Goal: Task Accomplishment & Management: Use online tool/utility

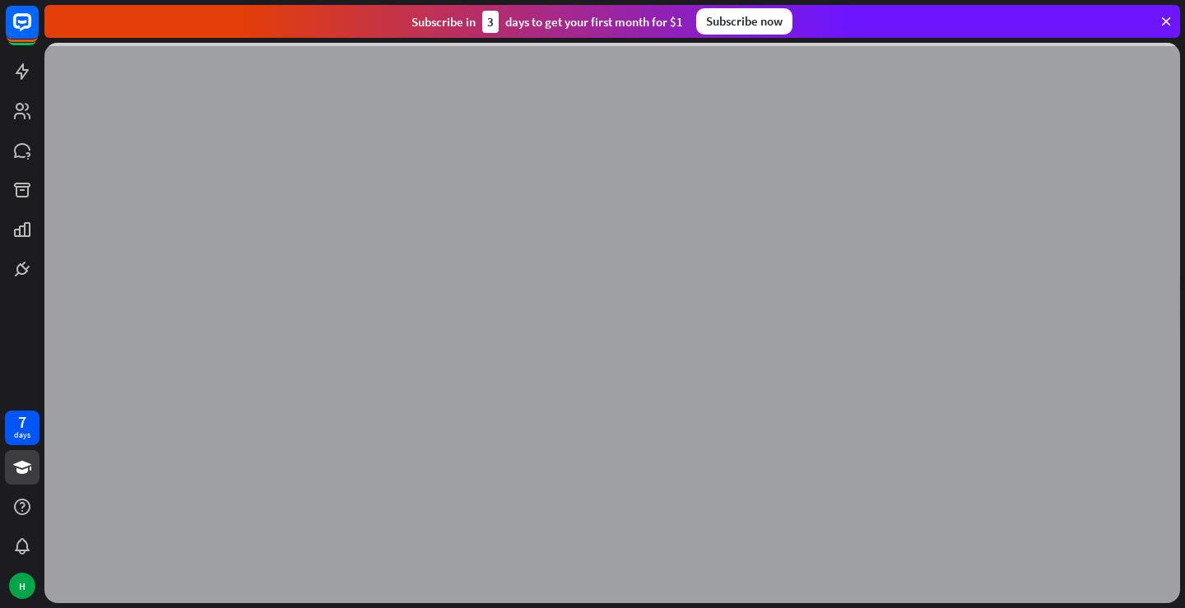
scroll to position [4272, 0]
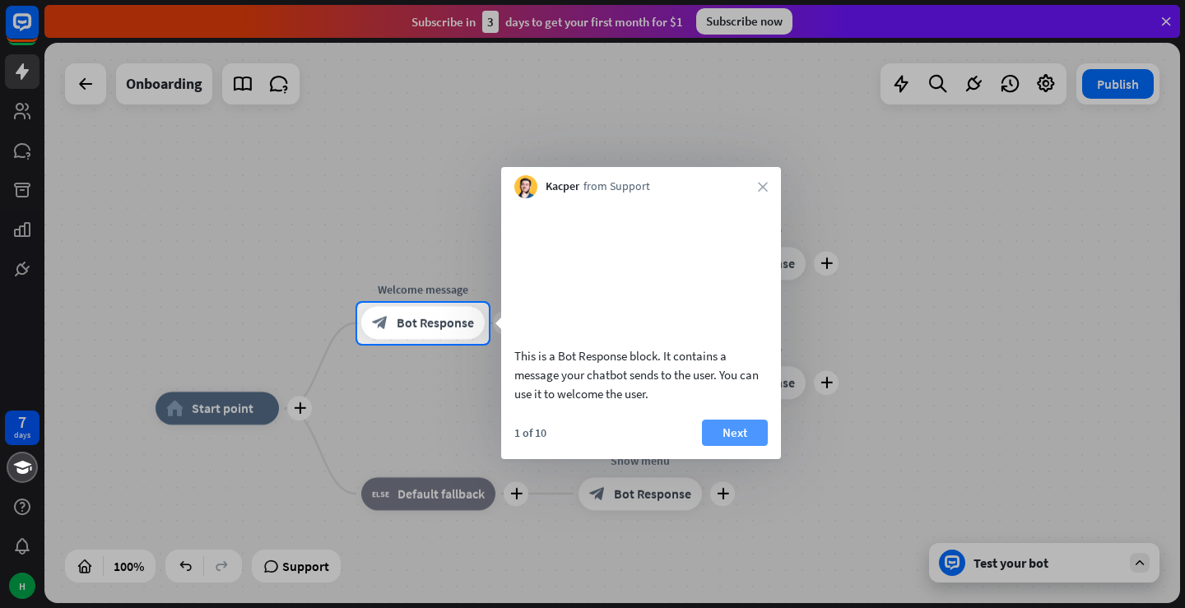
click at [714, 444] on button "Next" at bounding box center [735, 433] width 66 height 26
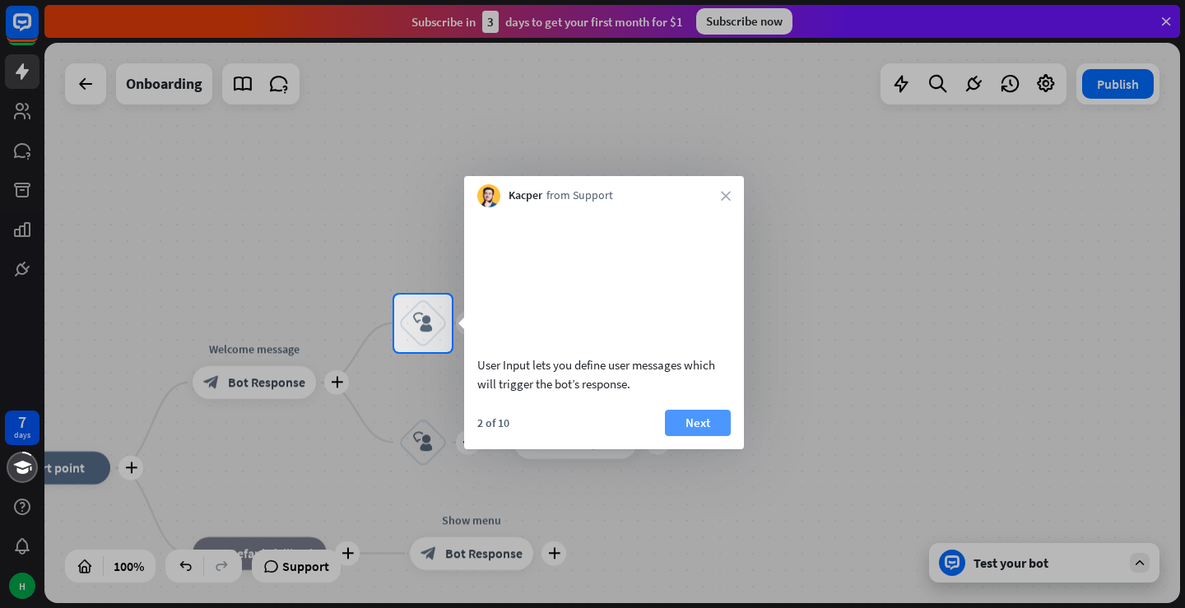
click at [689, 436] on button "Next" at bounding box center [698, 423] width 66 height 26
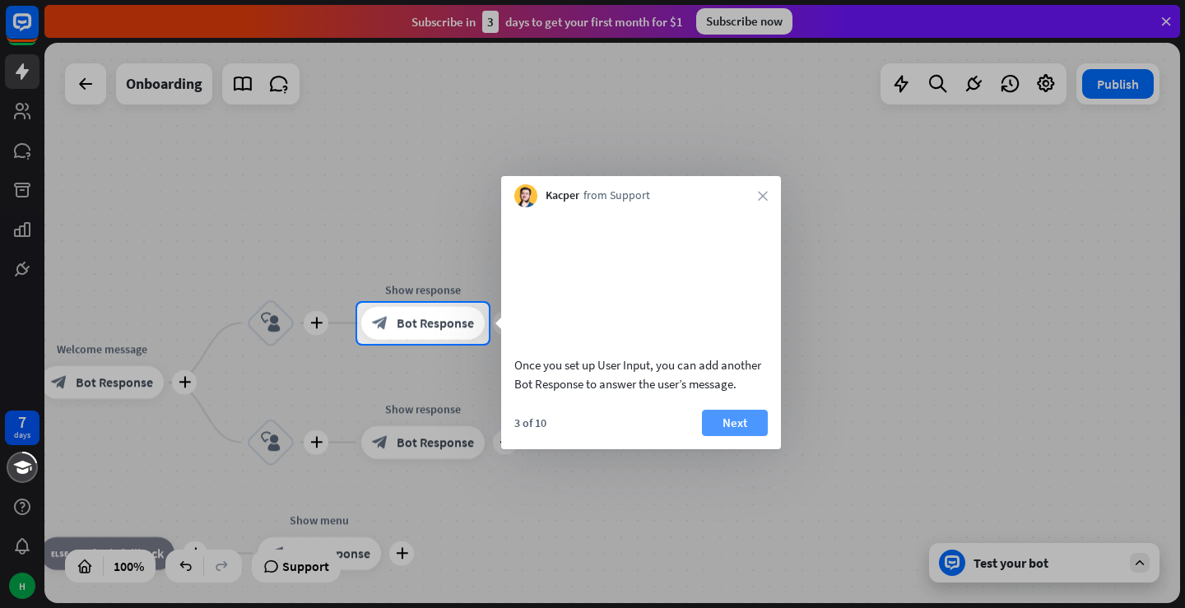
click at [707, 436] on button "Next" at bounding box center [735, 423] width 66 height 26
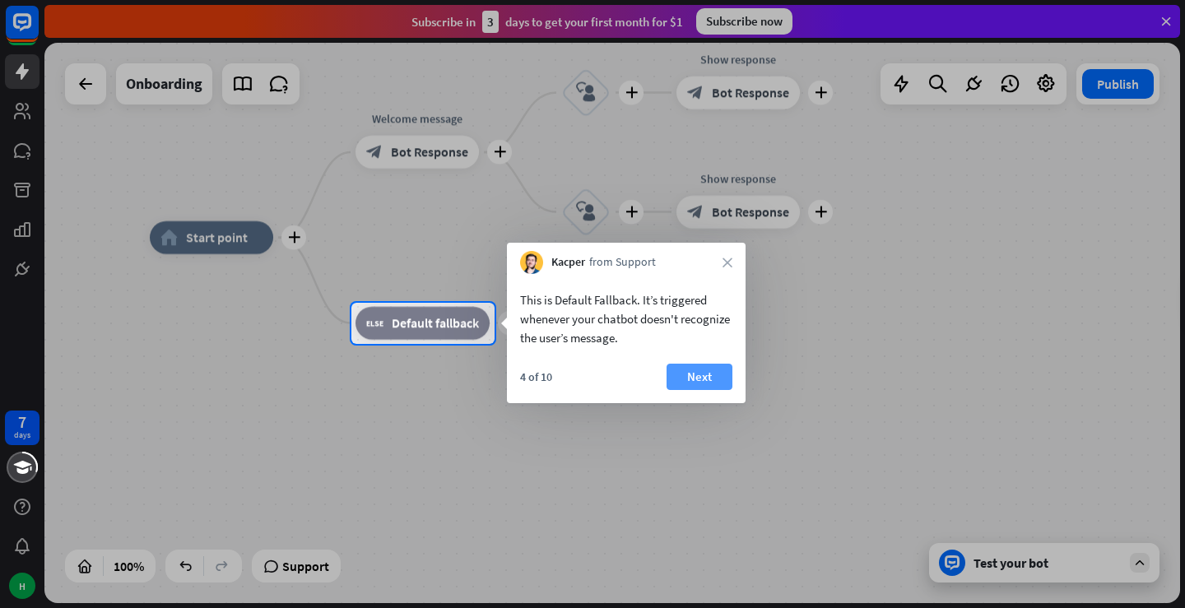
click at [698, 374] on button "Next" at bounding box center [700, 377] width 66 height 26
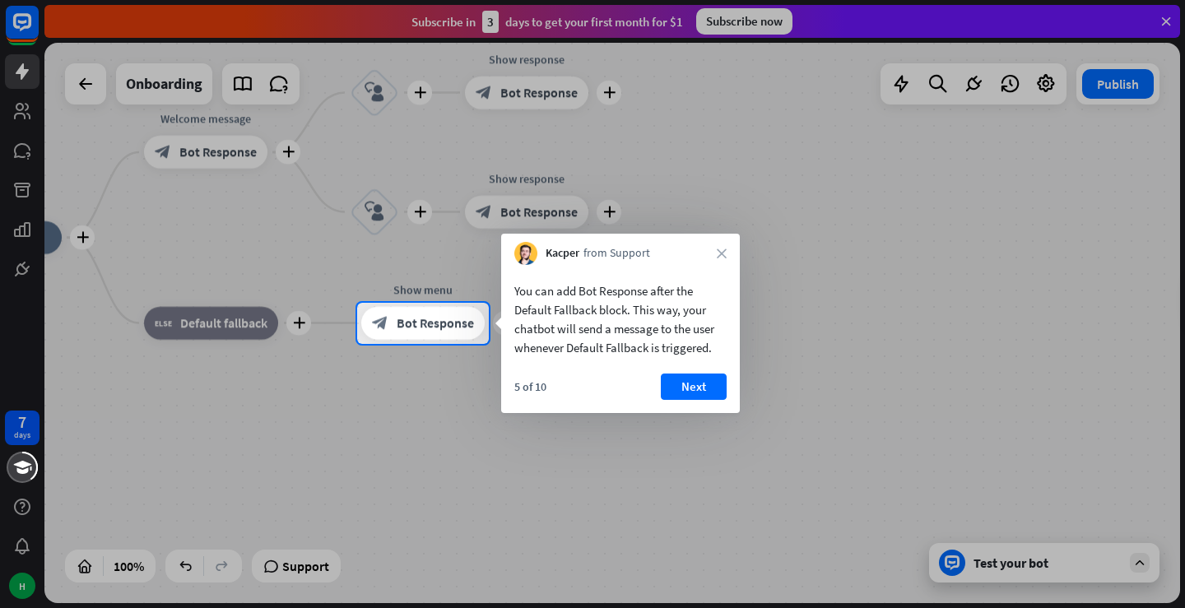
click at [696, 374] on button "Next" at bounding box center [694, 387] width 66 height 26
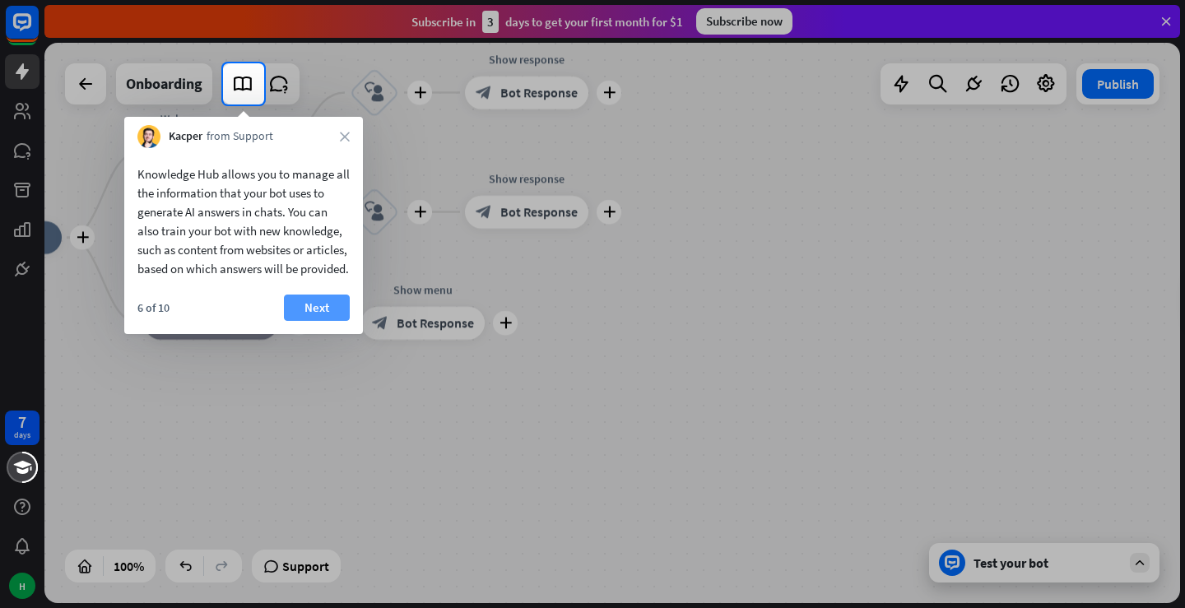
click at [308, 321] on button "Next" at bounding box center [317, 308] width 66 height 26
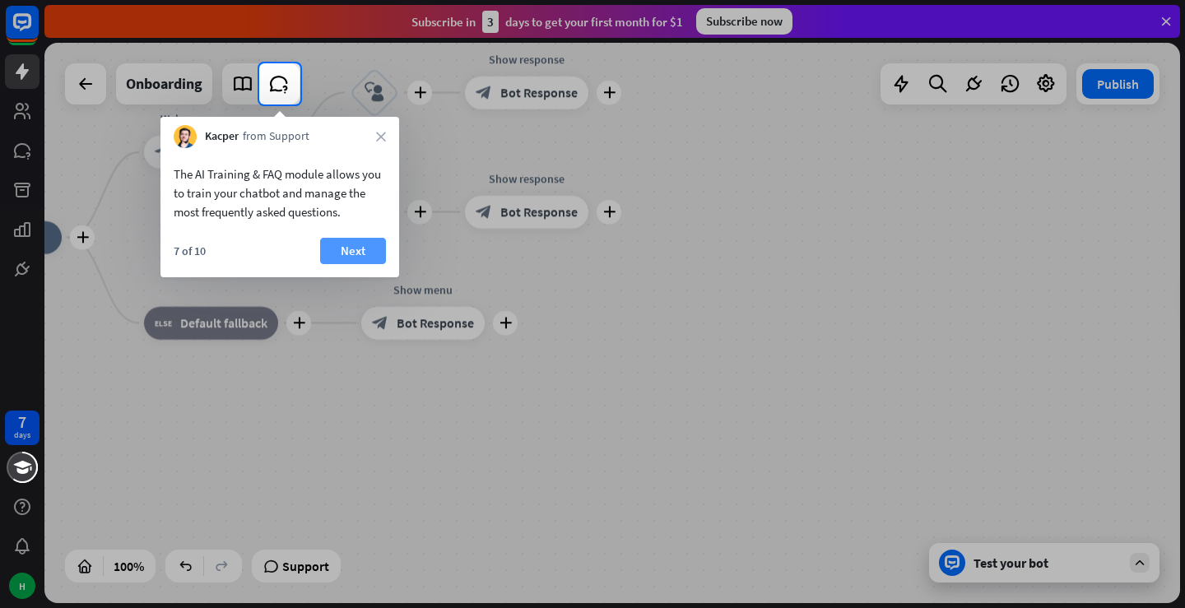
click at [352, 253] on button "Next" at bounding box center [353, 251] width 66 height 26
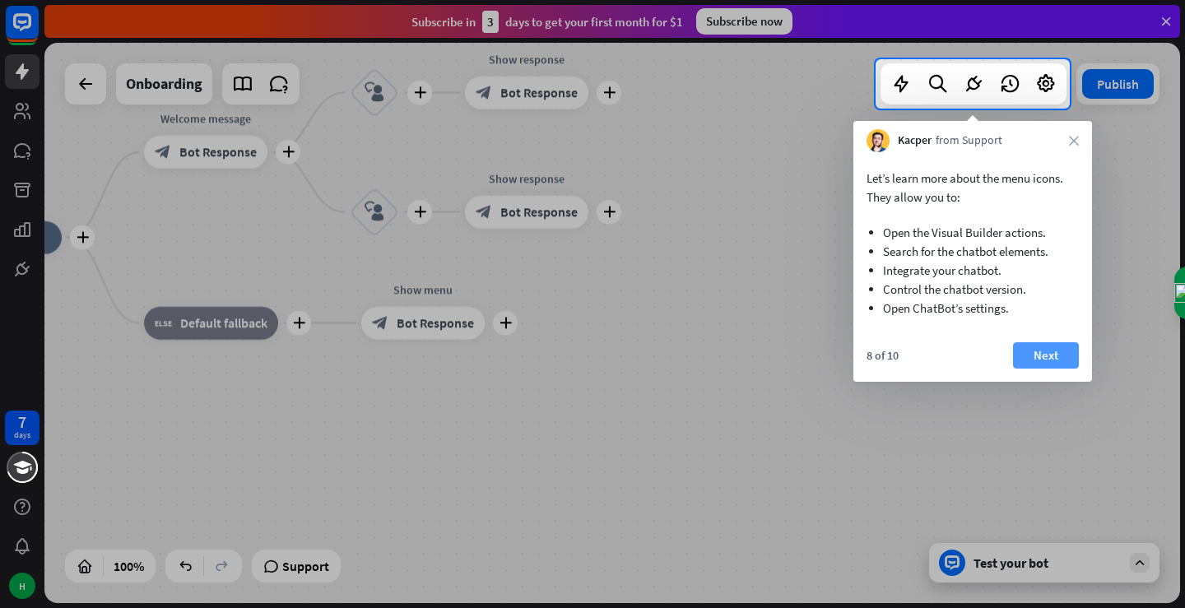
click at [1046, 354] on button "Next" at bounding box center [1046, 355] width 66 height 26
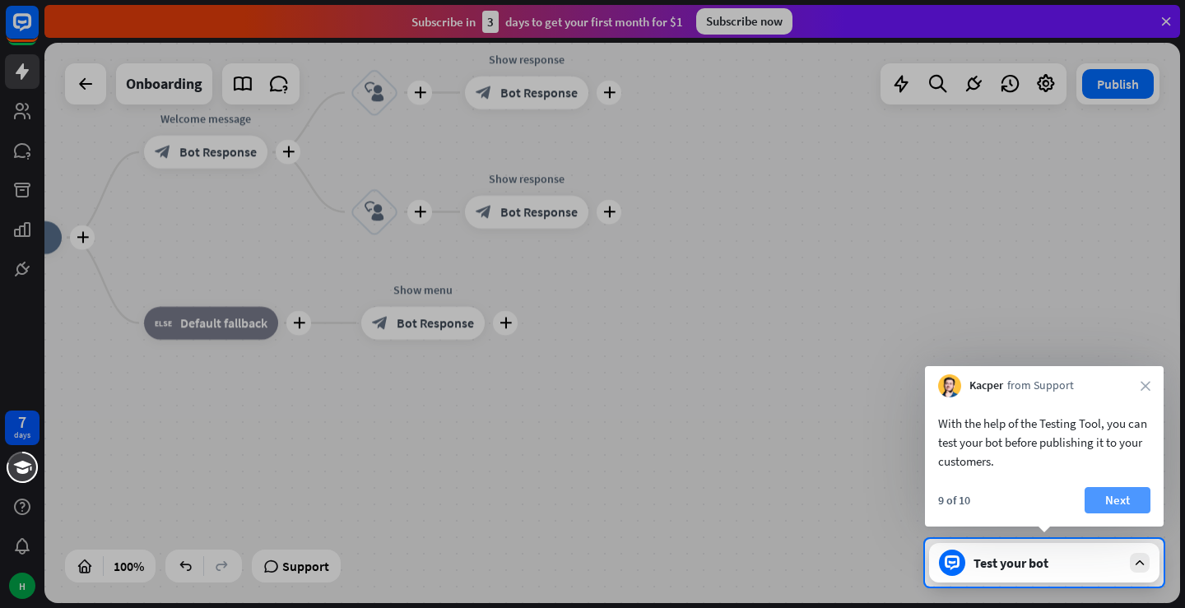
click at [1114, 494] on button "Next" at bounding box center [1118, 500] width 66 height 26
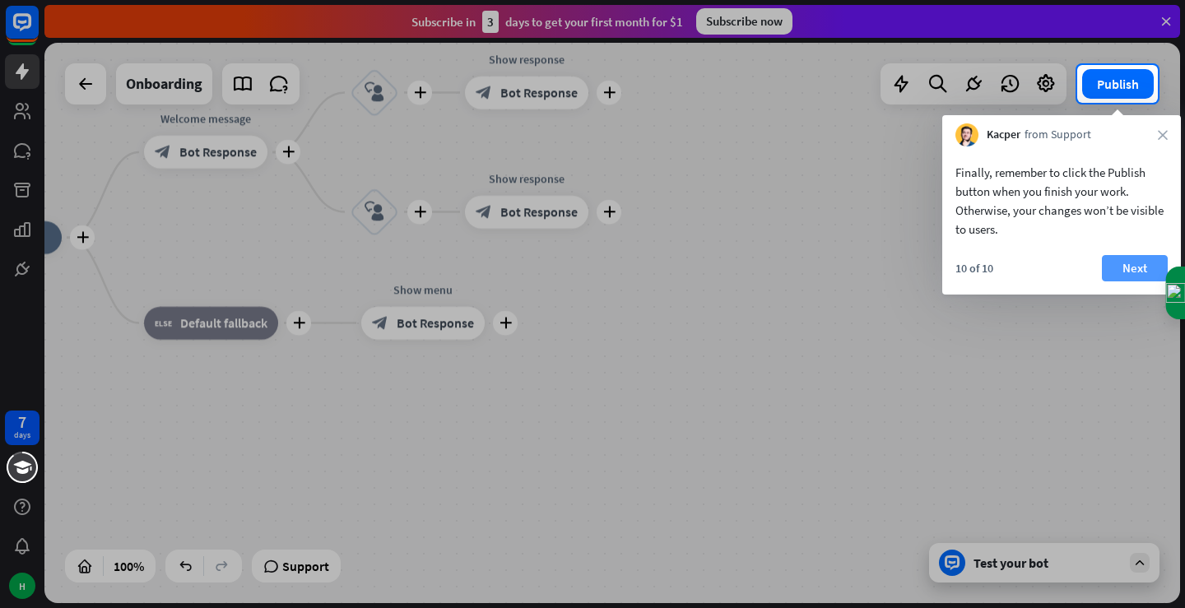
click at [1124, 269] on button "Next" at bounding box center [1135, 268] width 66 height 26
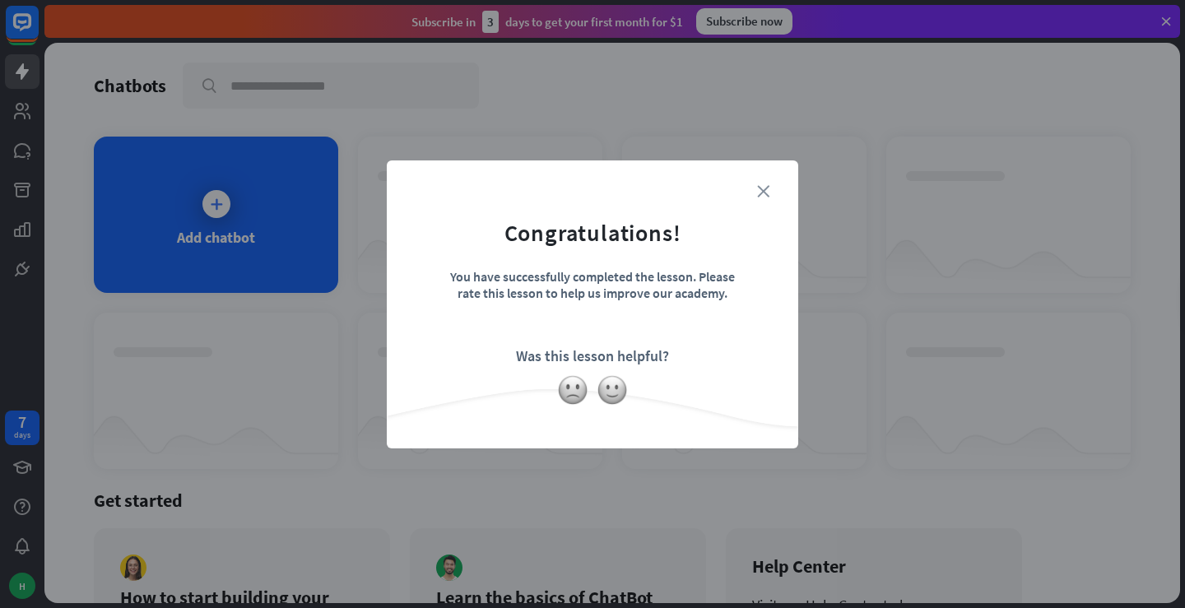
click at [765, 186] on icon "close" at bounding box center [763, 191] width 12 height 12
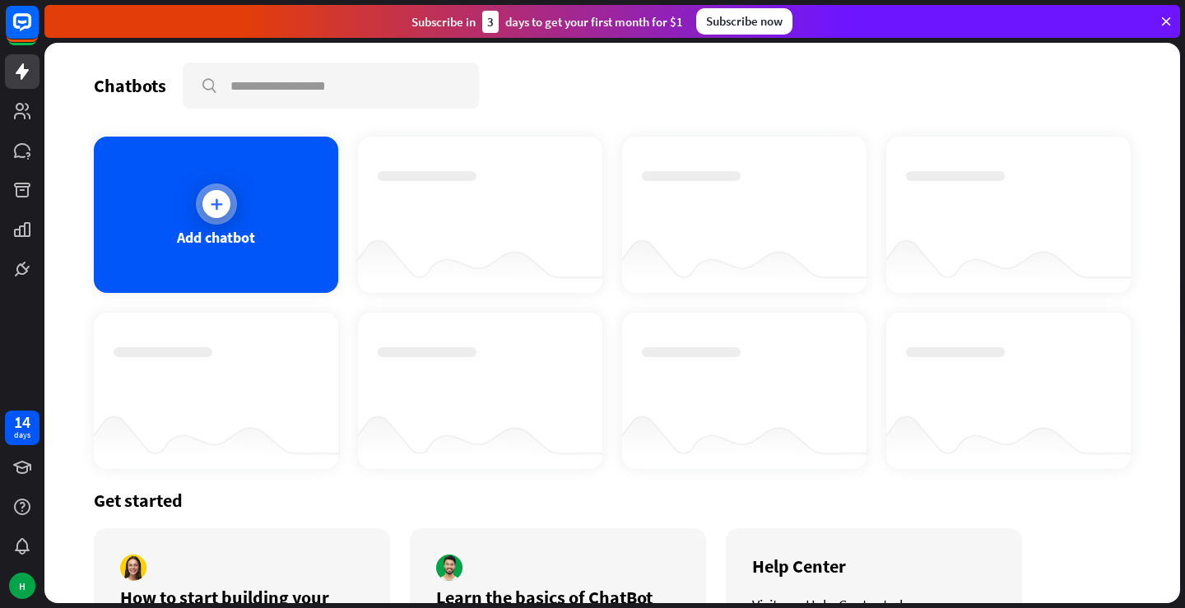
click at [257, 267] on div "Add chatbot" at bounding box center [216, 215] width 244 height 156
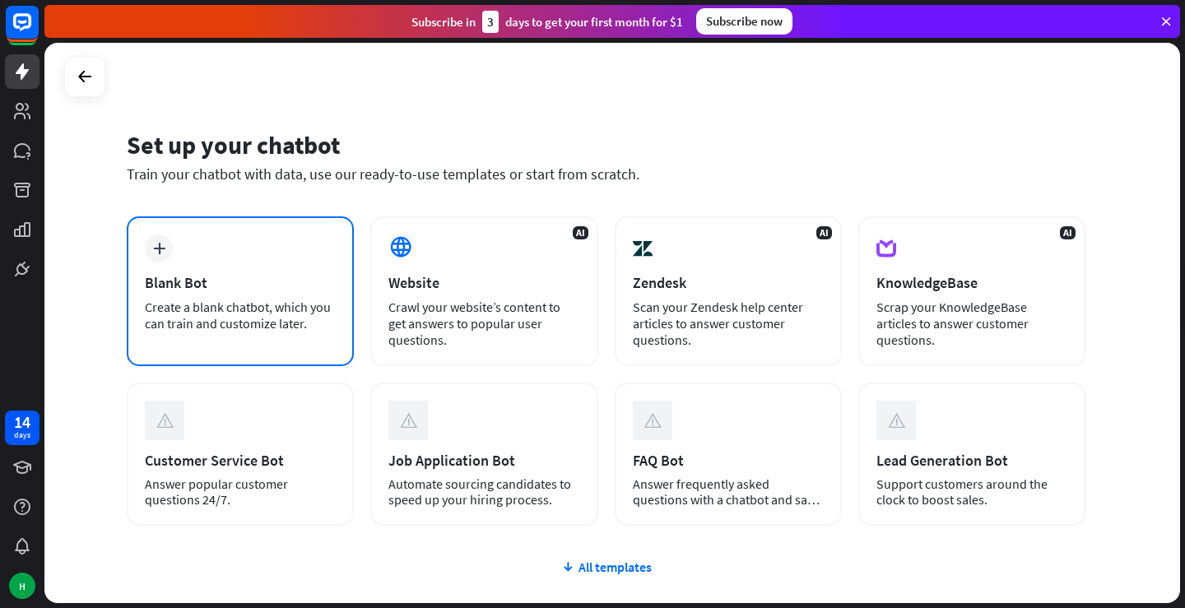
click at [265, 299] on div "Create a blank chatbot, which you can train and customize later." at bounding box center [240, 315] width 191 height 33
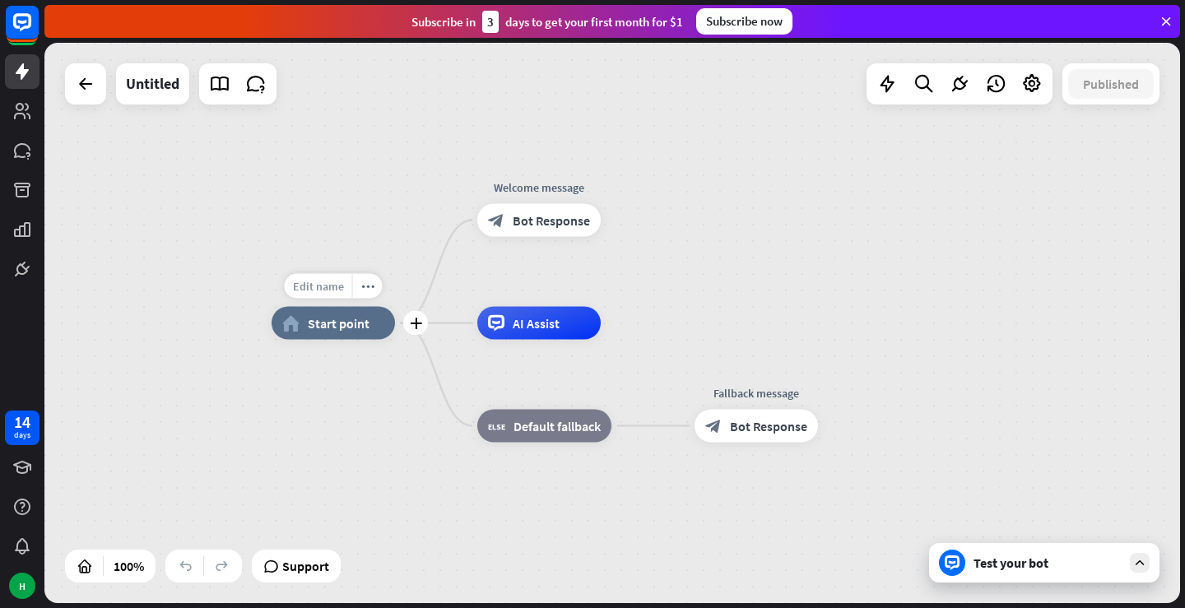
click at [342, 286] on span "Edit name" at bounding box center [318, 286] width 51 height 15
type input "***"
click at [533, 222] on div "*** home_2 Start point Edit name more_horiz plus block_bot_response Bot Respons…" at bounding box center [612, 323] width 1136 height 560
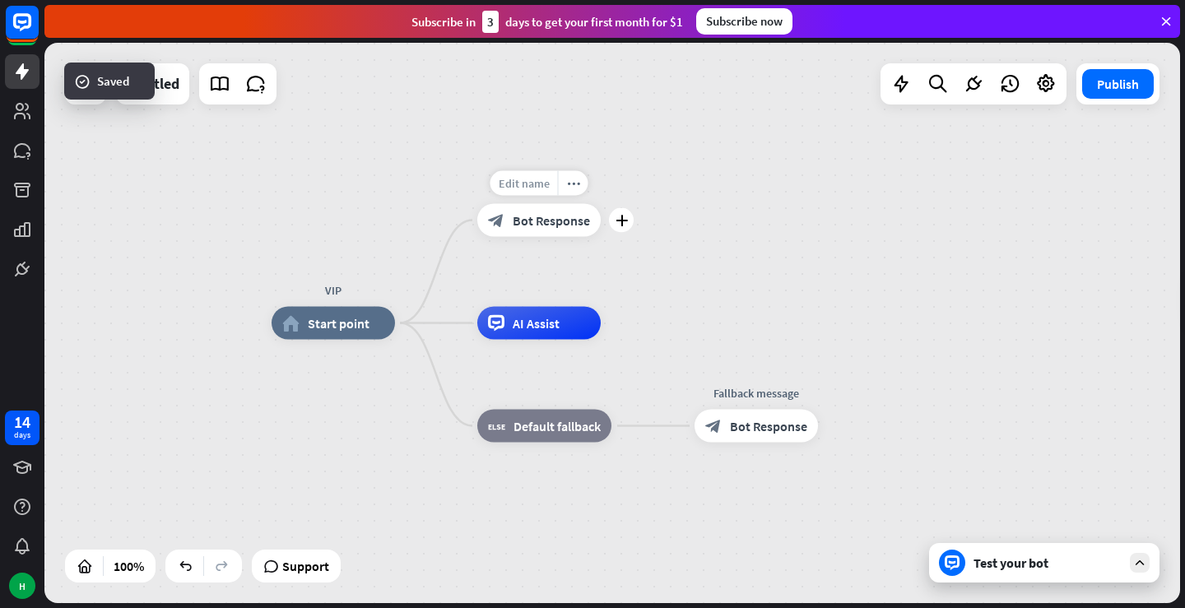
click at [535, 174] on div "Edit name" at bounding box center [524, 183] width 67 height 25
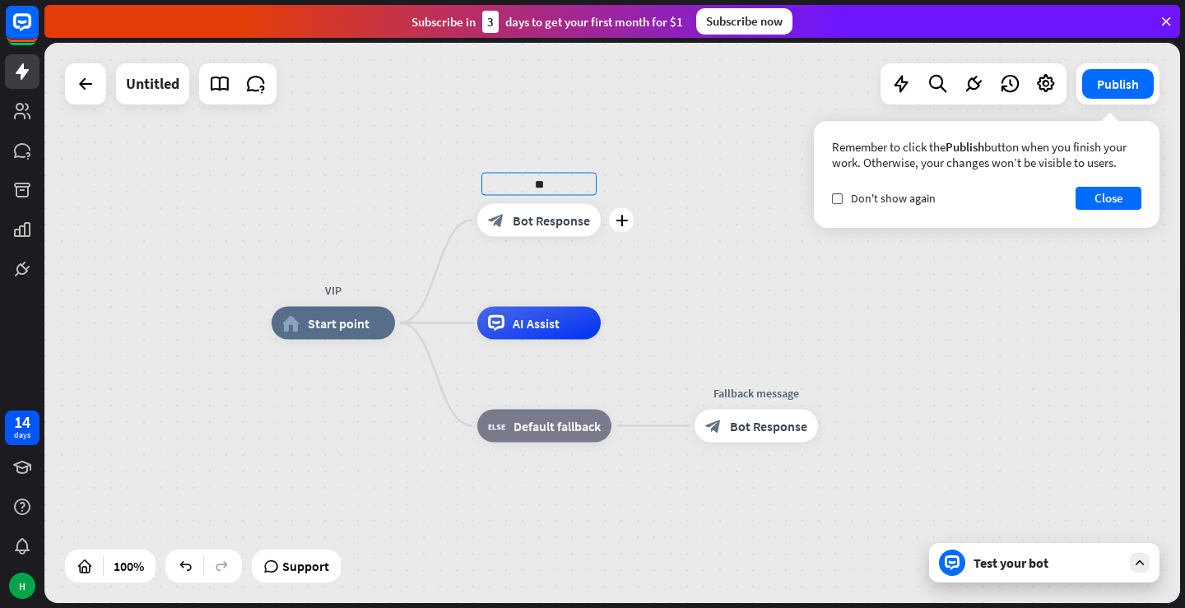
type input "*"
type input "**********"
click at [844, 196] on div "check Don't show again" at bounding box center [884, 198] width 104 height 15
click at [1109, 205] on button "Close" at bounding box center [1109, 198] width 66 height 23
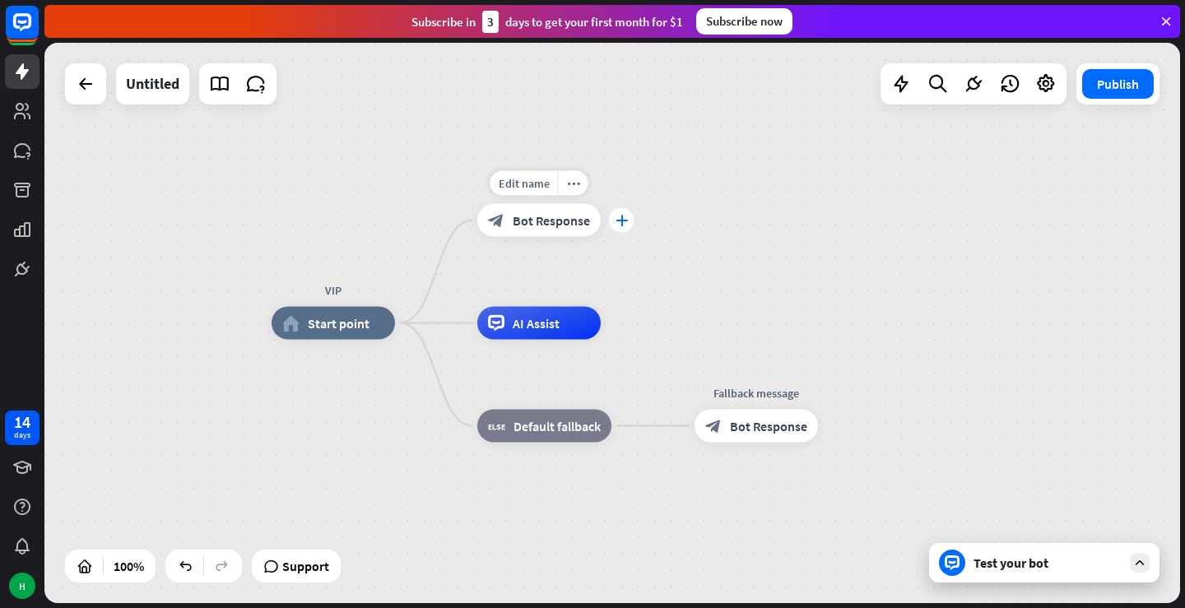
click at [624, 217] on icon "plus" at bounding box center [622, 221] width 12 height 12
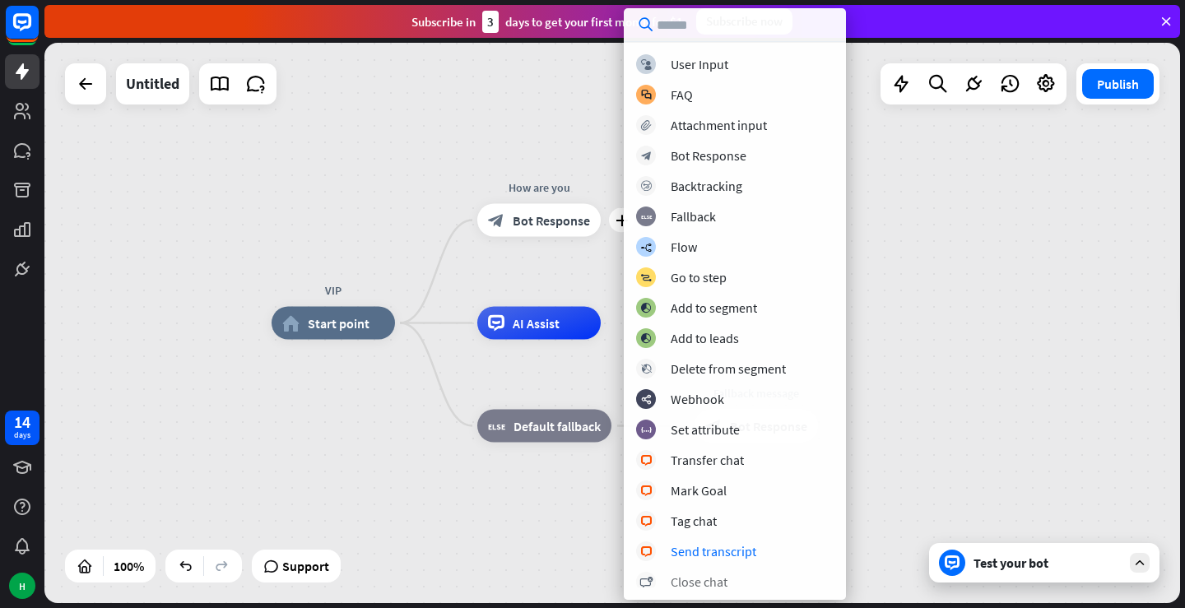
scroll to position [4, 0]
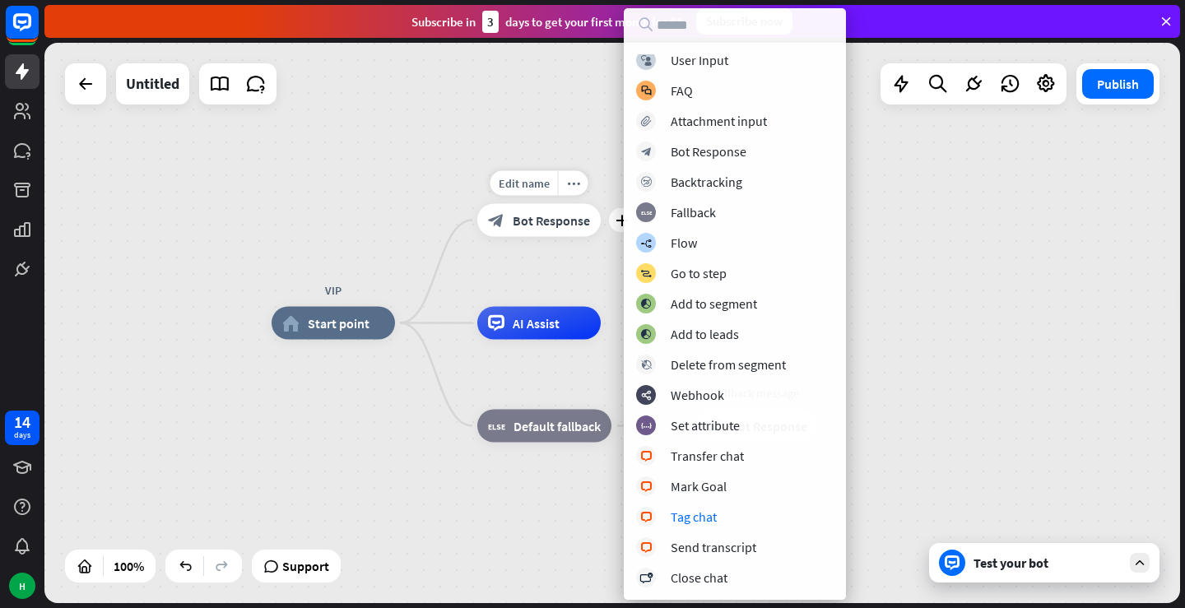
click at [547, 228] on span "Bot Response" at bounding box center [551, 220] width 77 height 16
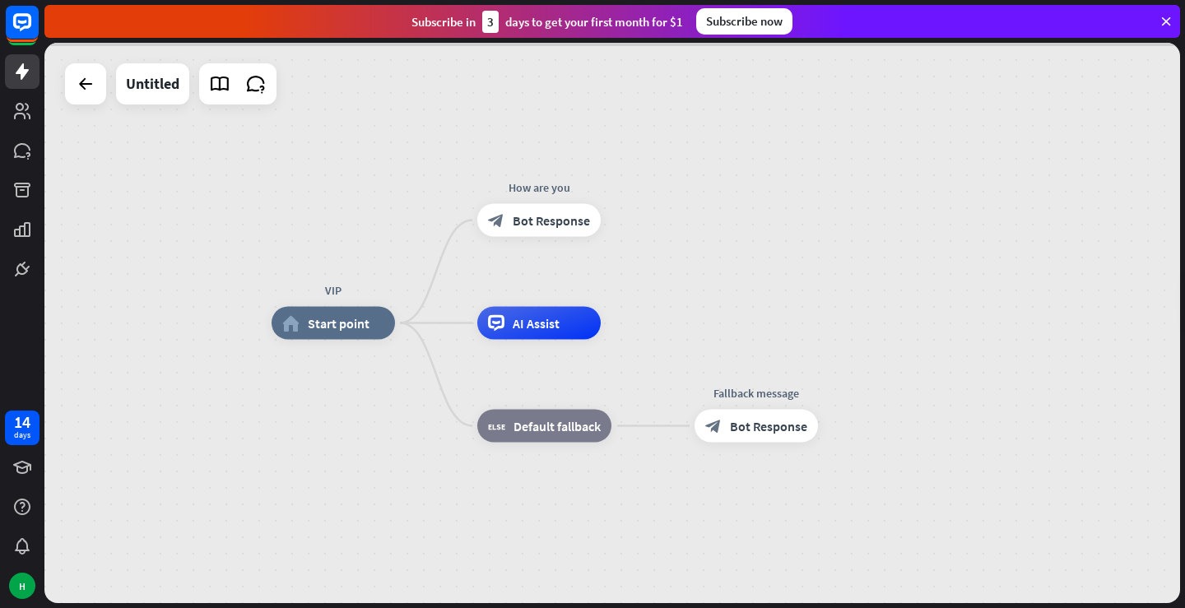
click at [547, 228] on div at bounding box center [612, 323] width 1136 height 560
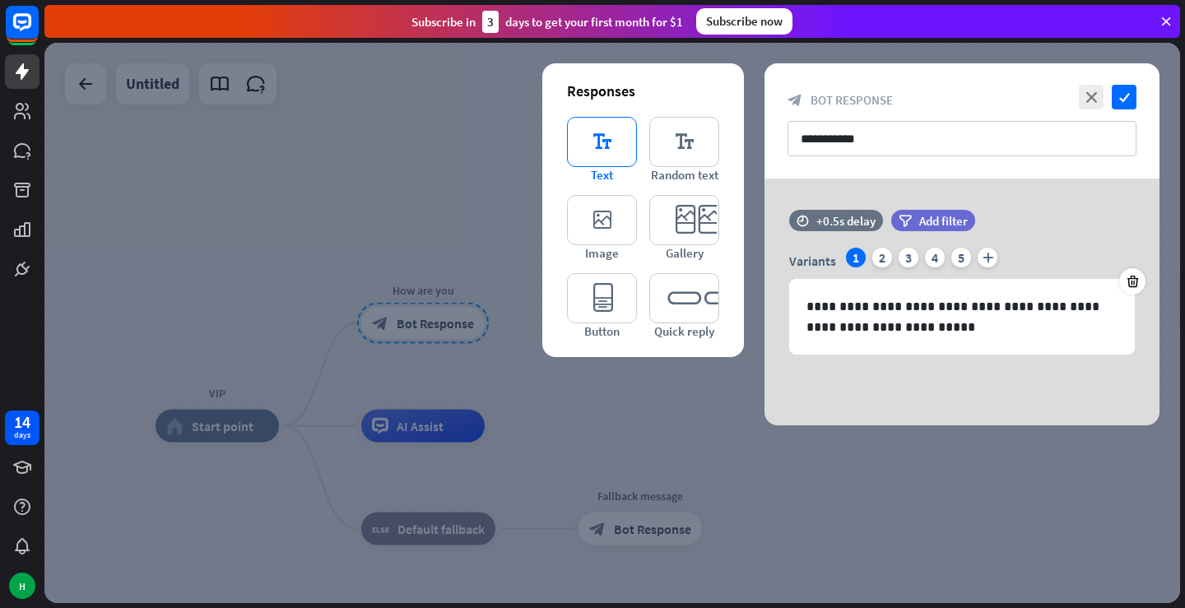
click at [616, 146] on icon "editor_text" at bounding box center [602, 142] width 70 height 50
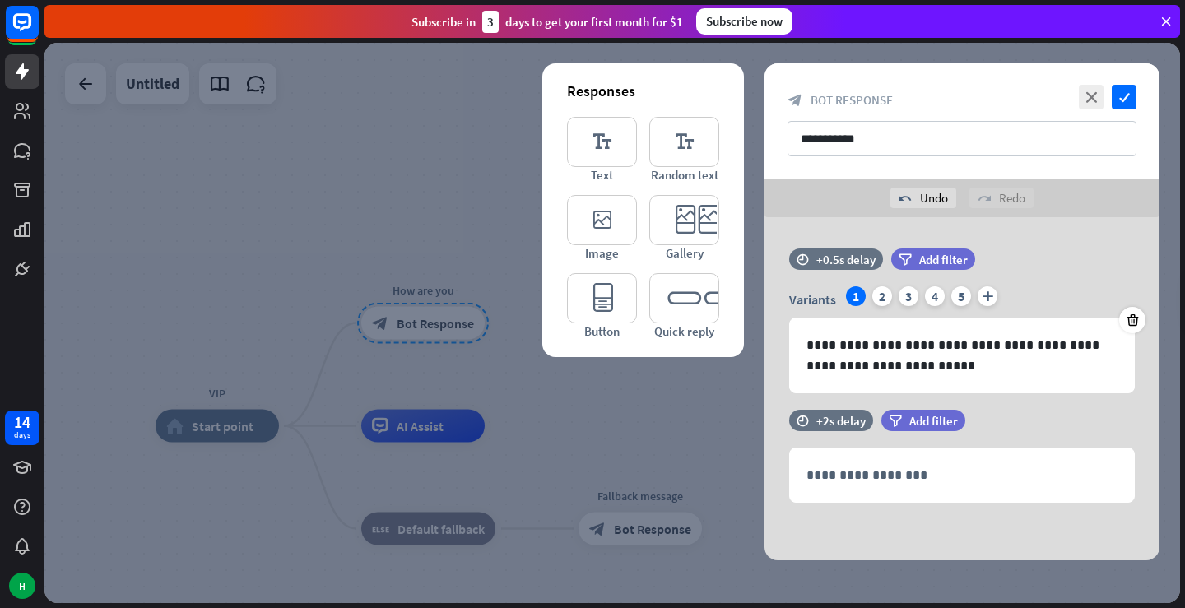
click at [485, 215] on div at bounding box center [612, 323] width 1136 height 560
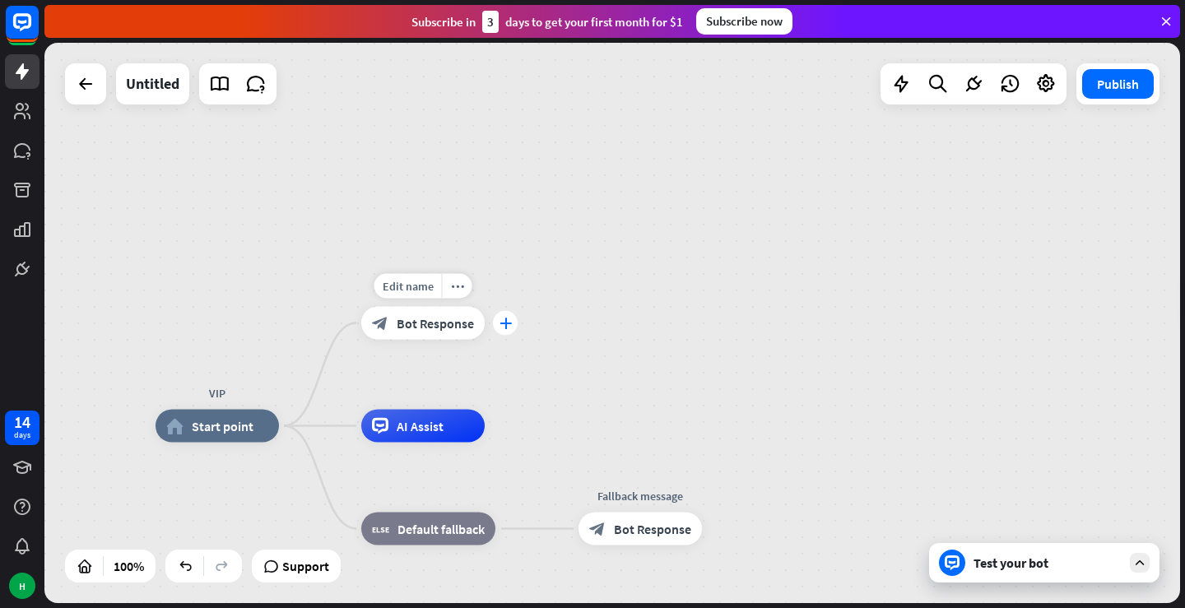
click at [500, 327] on icon "plus" at bounding box center [506, 324] width 12 height 12
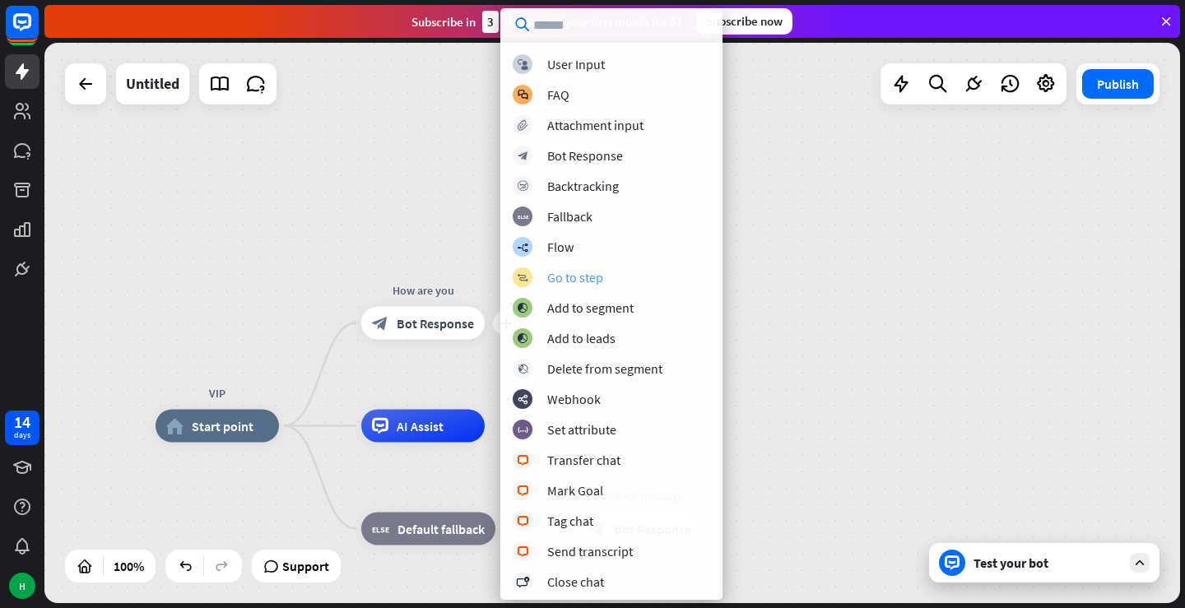
click at [585, 276] on div "Go to step" at bounding box center [575, 277] width 56 height 16
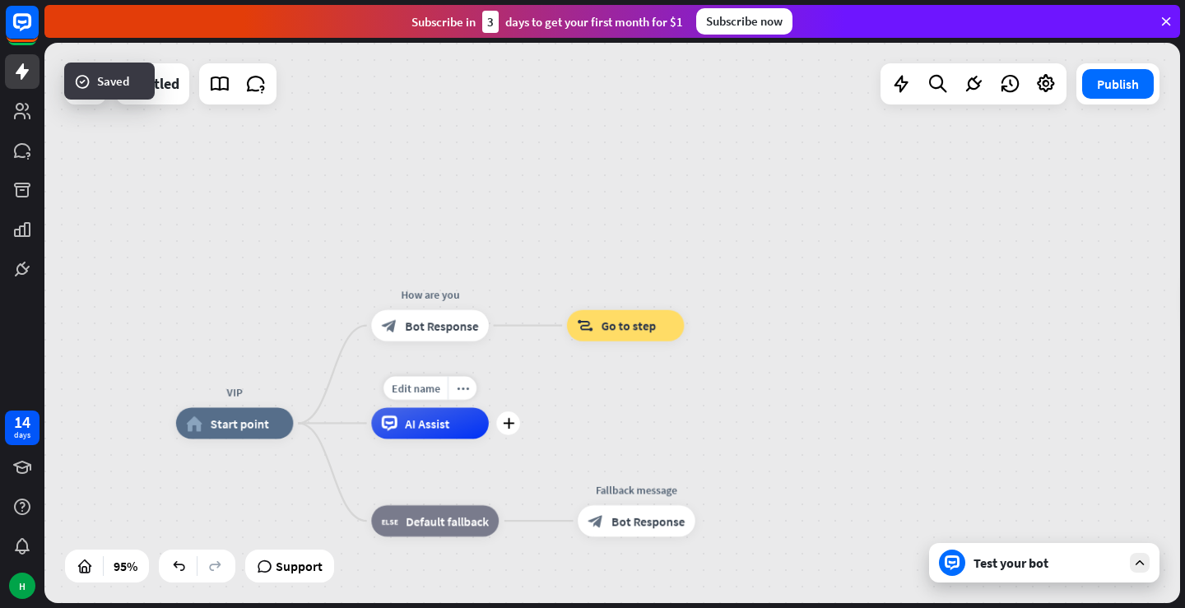
click at [432, 425] on span "AI Assist" at bounding box center [427, 424] width 44 height 16
click at [507, 429] on icon "plus" at bounding box center [508, 423] width 12 height 11
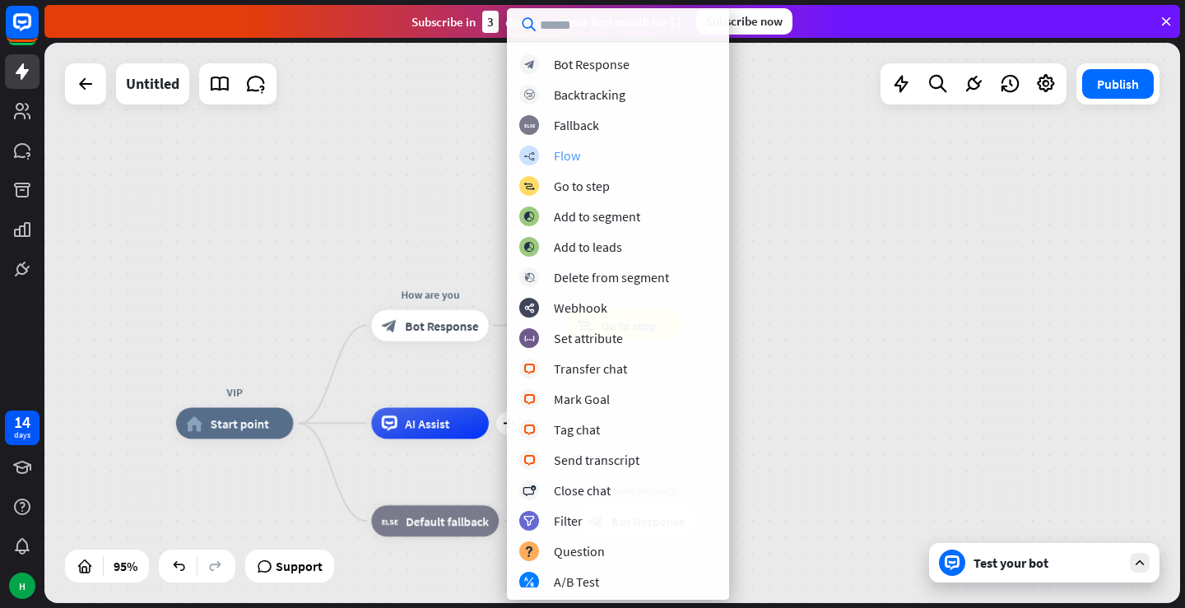
click at [570, 156] on div "Flow" at bounding box center [567, 155] width 26 height 16
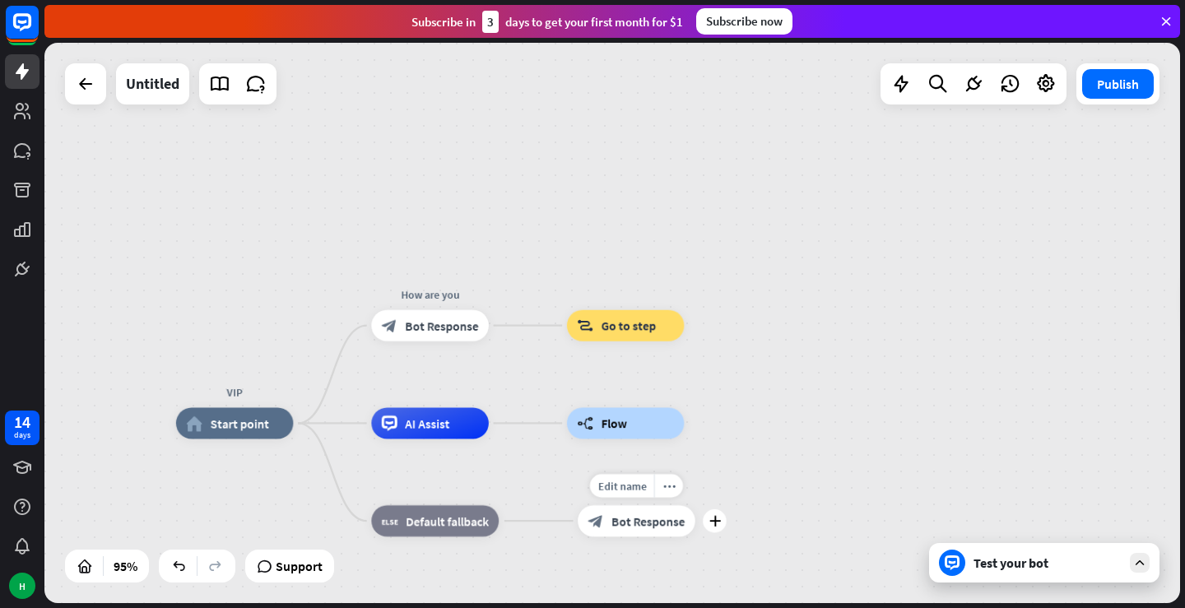
click at [654, 523] on span "Bot Response" at bounding box center [647, 522] width 73 height 16
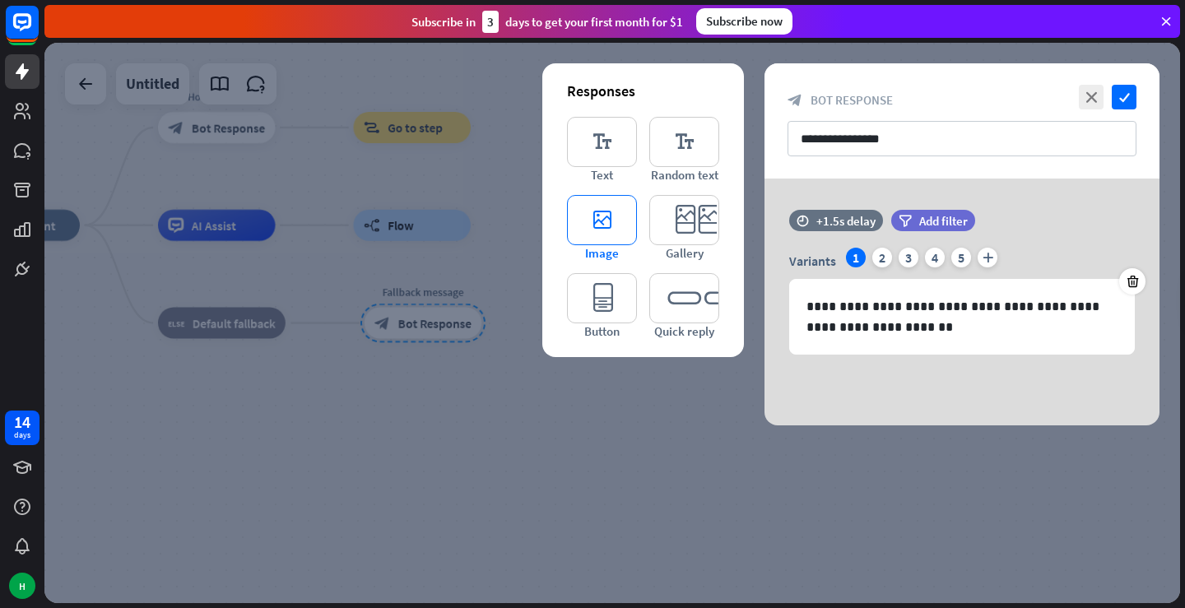
click at [593, 228] on icon "editor_image" at bounding box center [602, 220] width 70 height 50
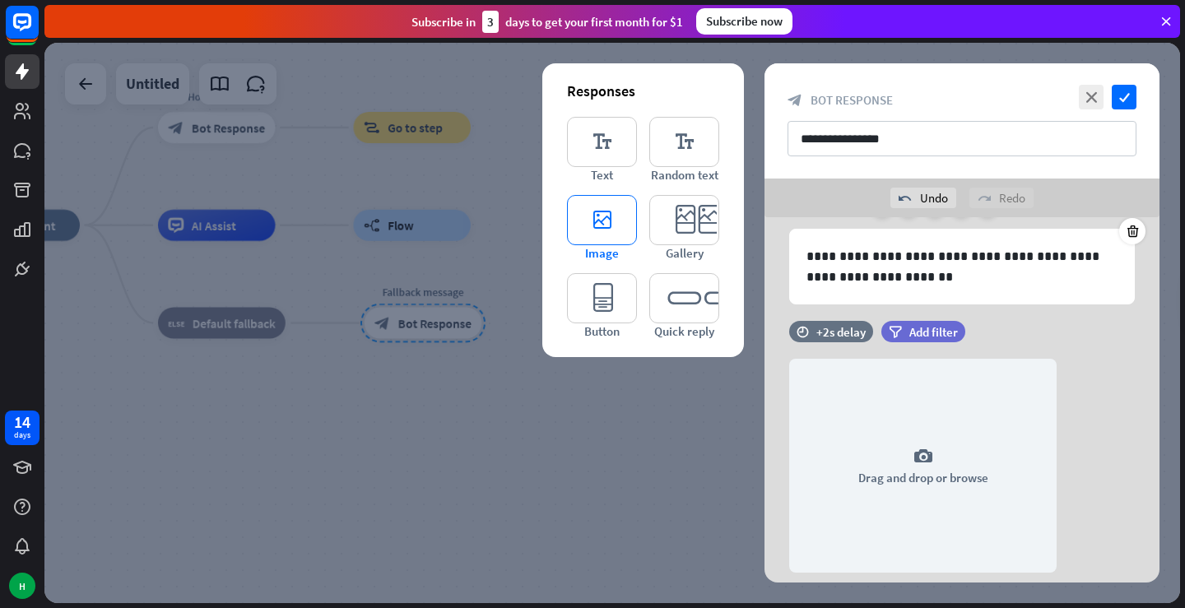
scroll to position [137, 0]
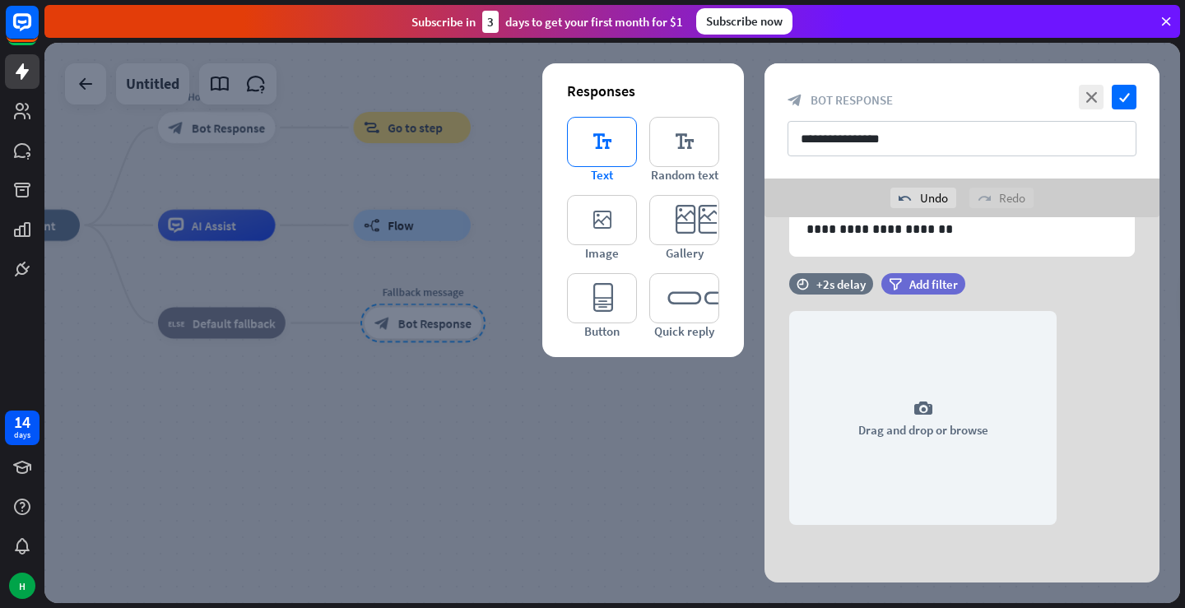
click at [584, 155] on icon "editor_text" at bounding box center [602, 142] width 70 height 50
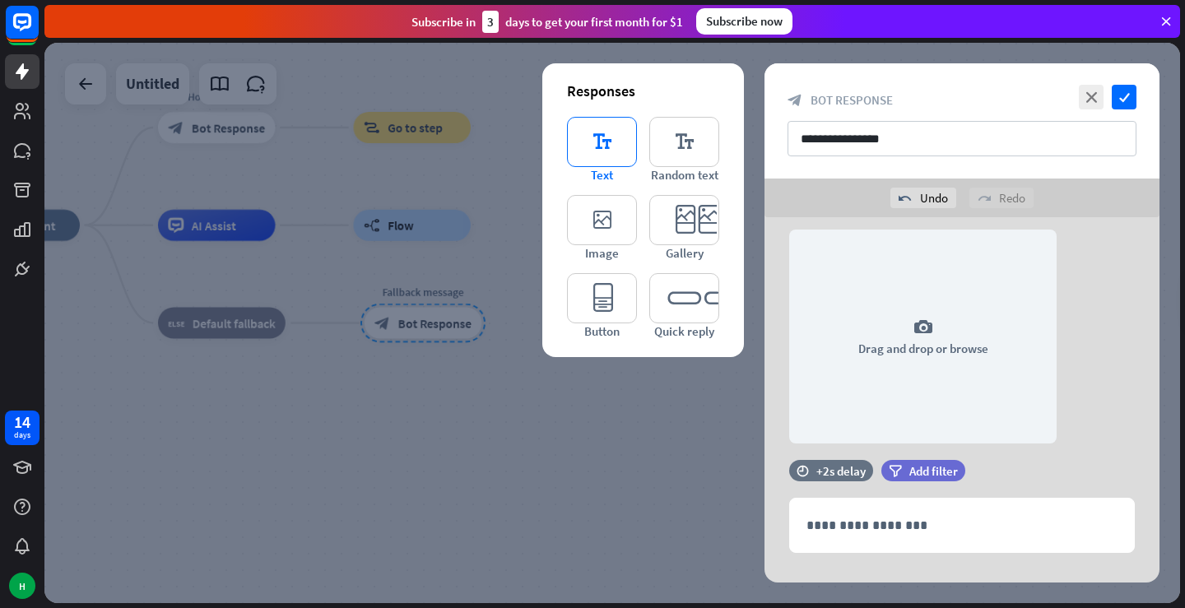
scroll to position [246, 0]
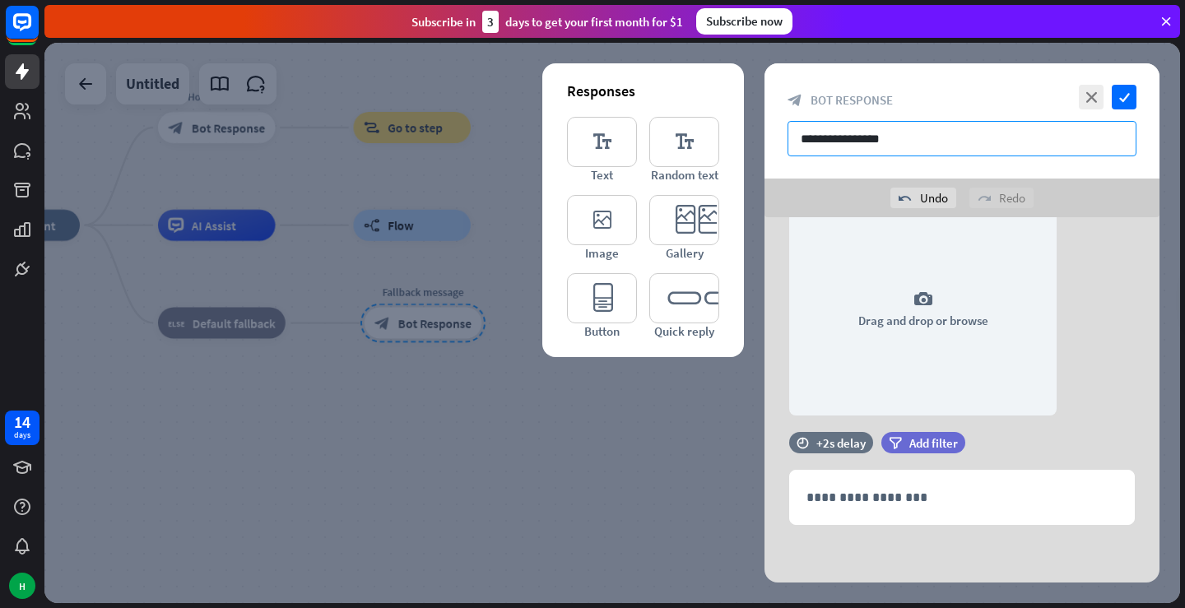
click at [898, 144] on input "**********" at bounding box center [962, 138] width 349 height 35
type textarea "*"
drag, startPoint x: 923, startPoint y: 154, endPoint x: 797, endPoint y: 148, distance: 126.9
click at [797, 148] on input "**********" at bounding box center [962, 138] width 349 height 35
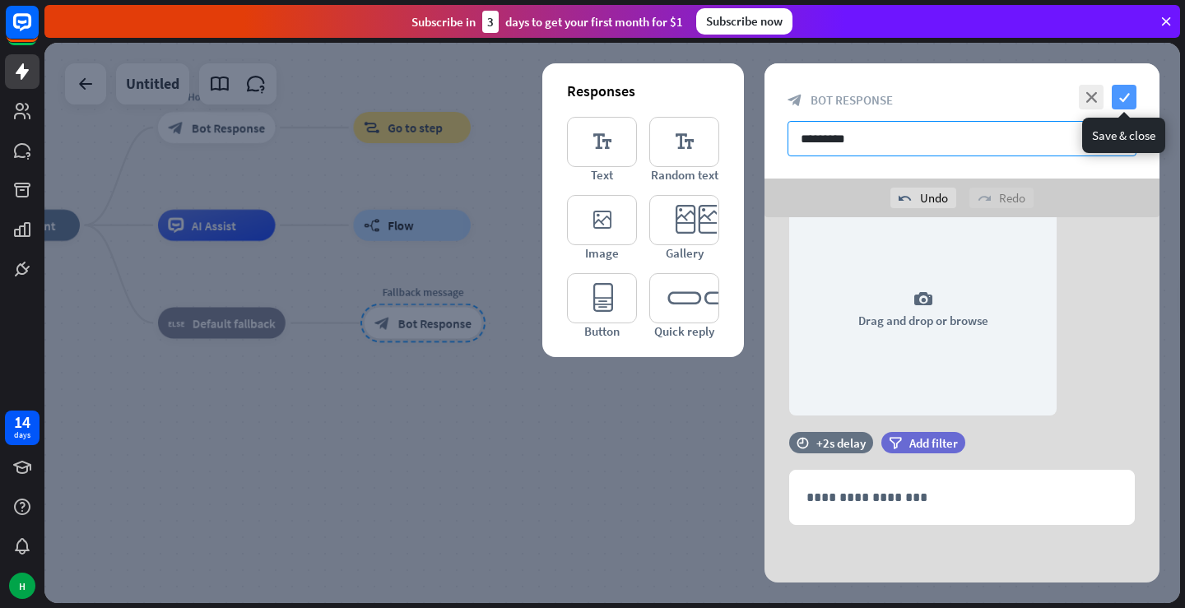
type input "*********"
click at [1116, 100] on icon "check" at bounding box center [1124, 97] width 25 height 25
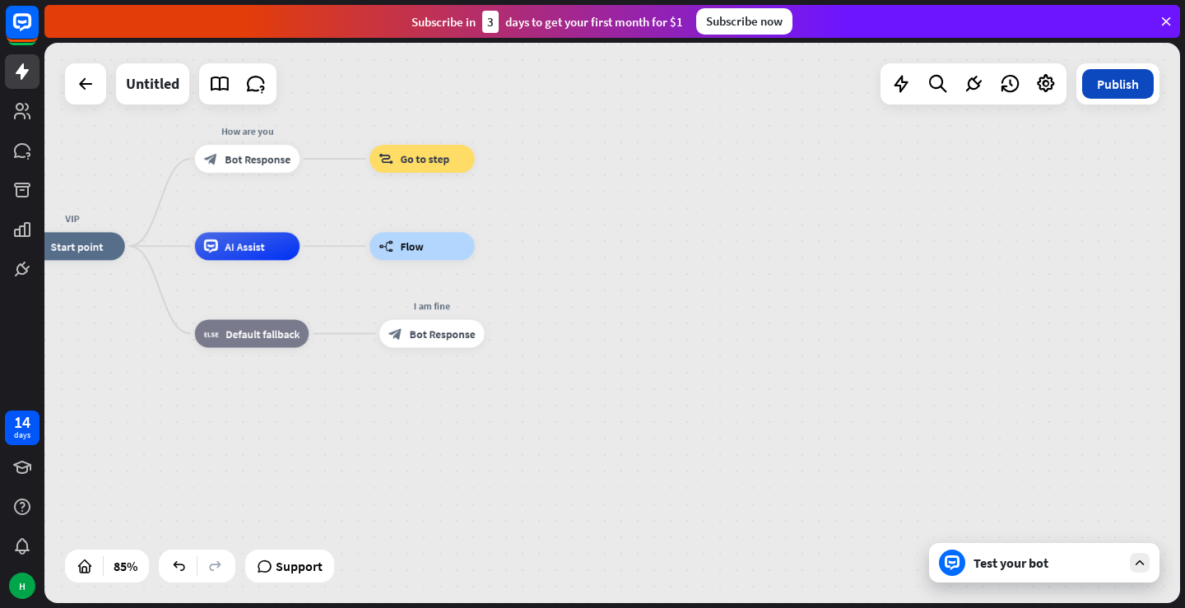
click at [1100, 90] on button "Publish" at bounding box center [1118, 84] width 72 height 30
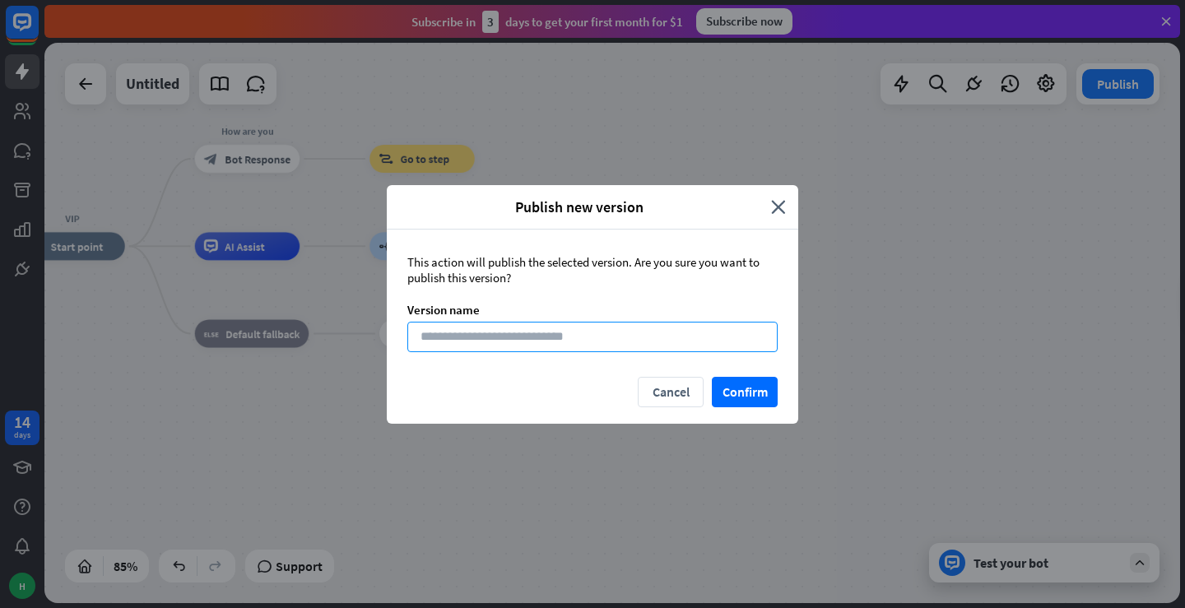
click at [546, 342] on input at bounding box center [592, 337] width 370 height 30
type input "*****"
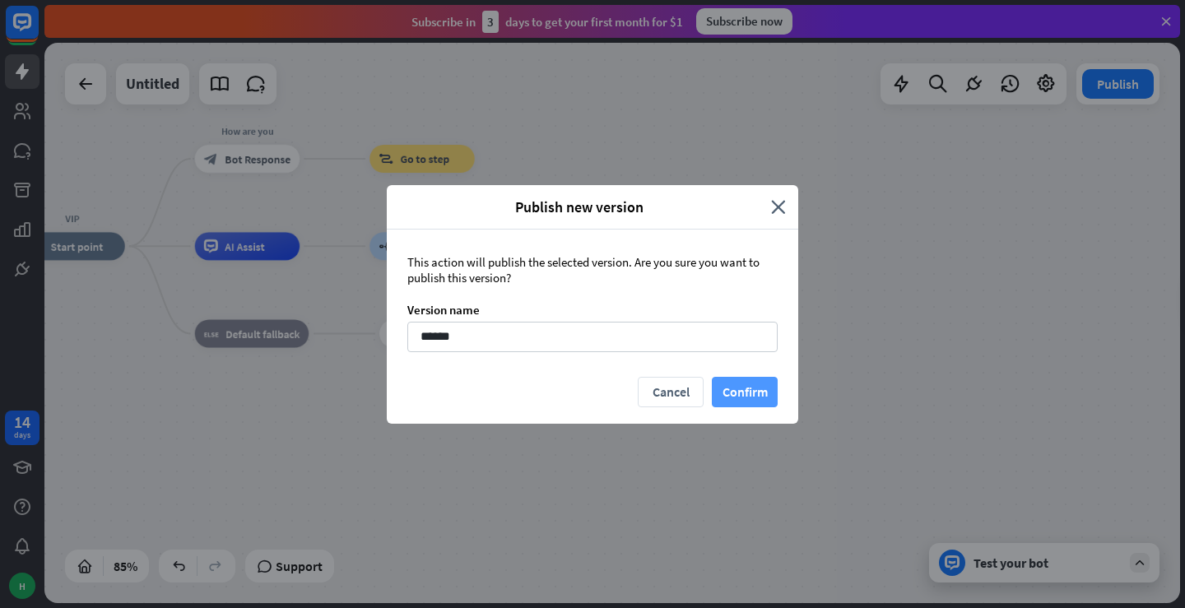
click at [734, 389] on button "Confirm" at bounding box center [745, 392] width 66 height 30
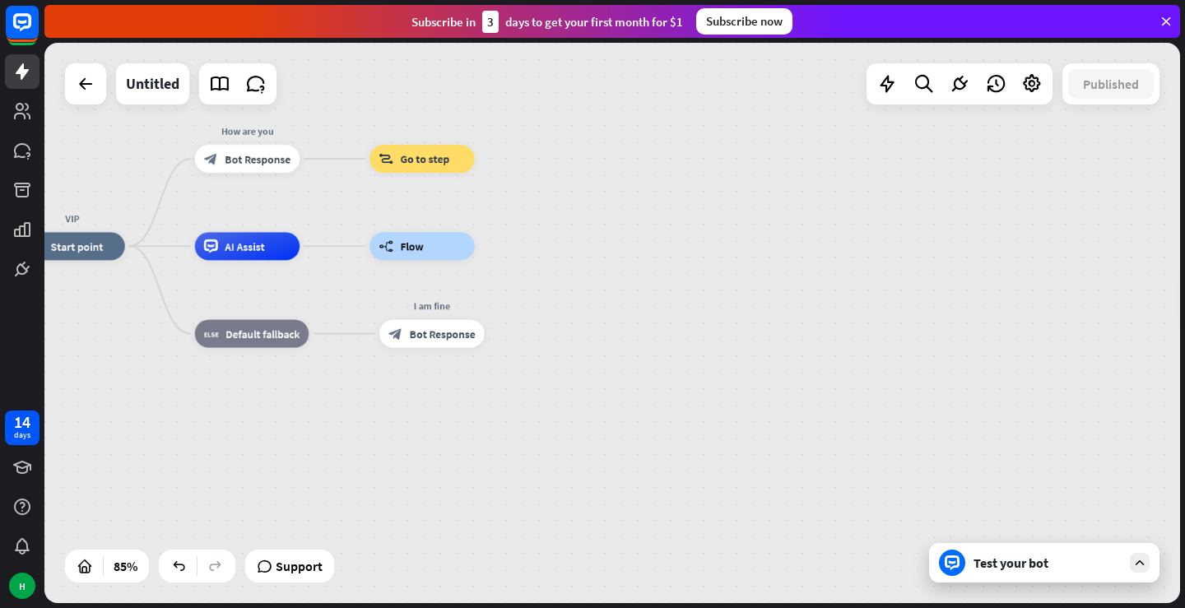
click at [517, 239] on div "VIP home_2 Start point How are you block_bot_response Bot Response block_goto G…" at bounding box center [612, 323] width 1136 height 560
click at [285, 578] on span "Support" at bounding box center [299, 566] width 47 height 26
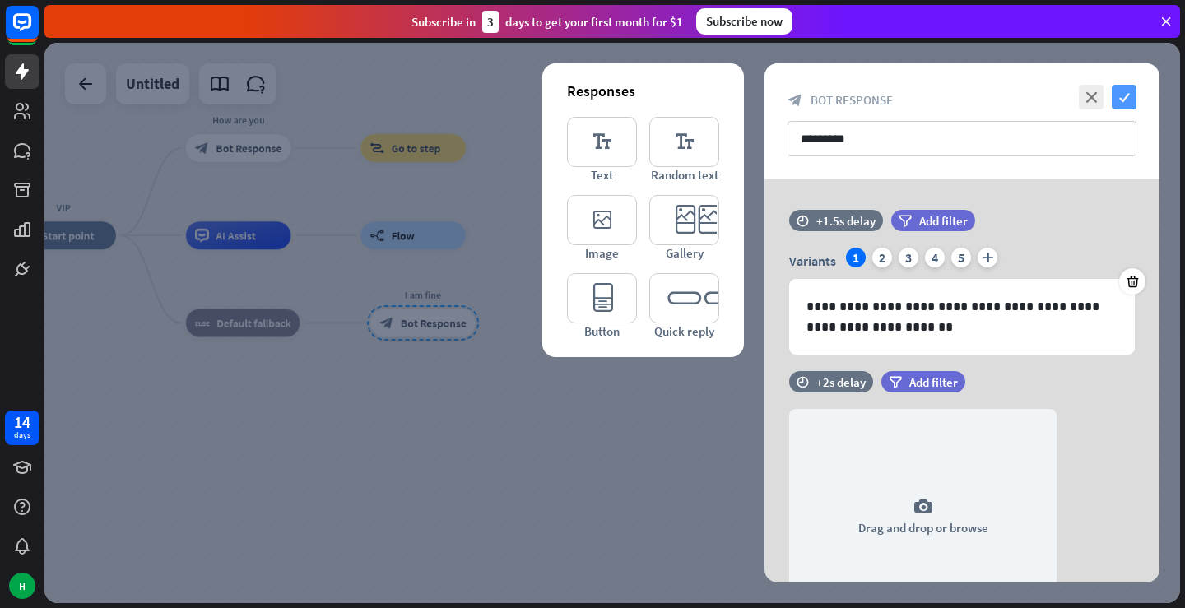
click at [1128, 98] on icon "check" at bounding box center [1124, 97] width 25 height 25
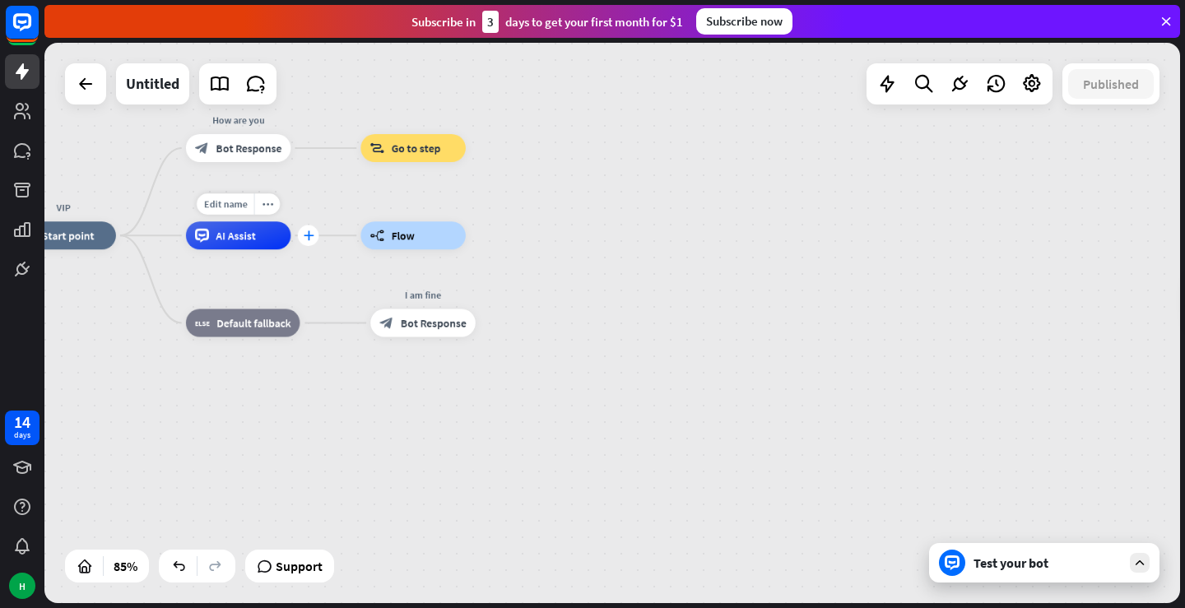
click at [307, 230] on icon "plus" at bounding box center [308, 235] width 11 height 10
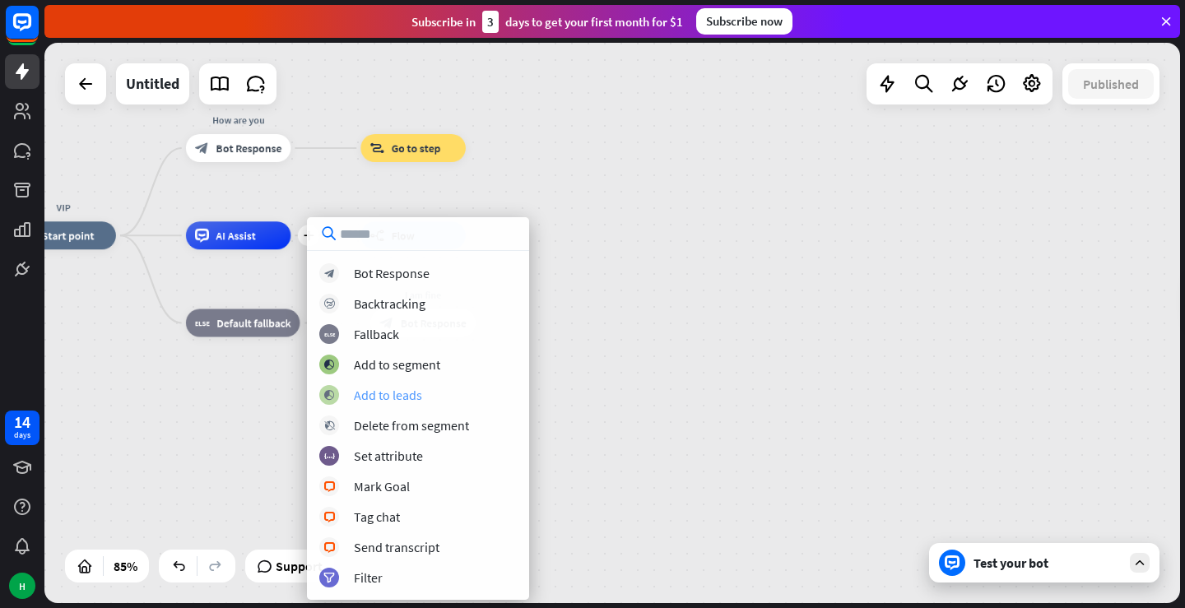
click at [383, 401] on div "Add to leads" at bounding box center [388, 395] width 68 height 16
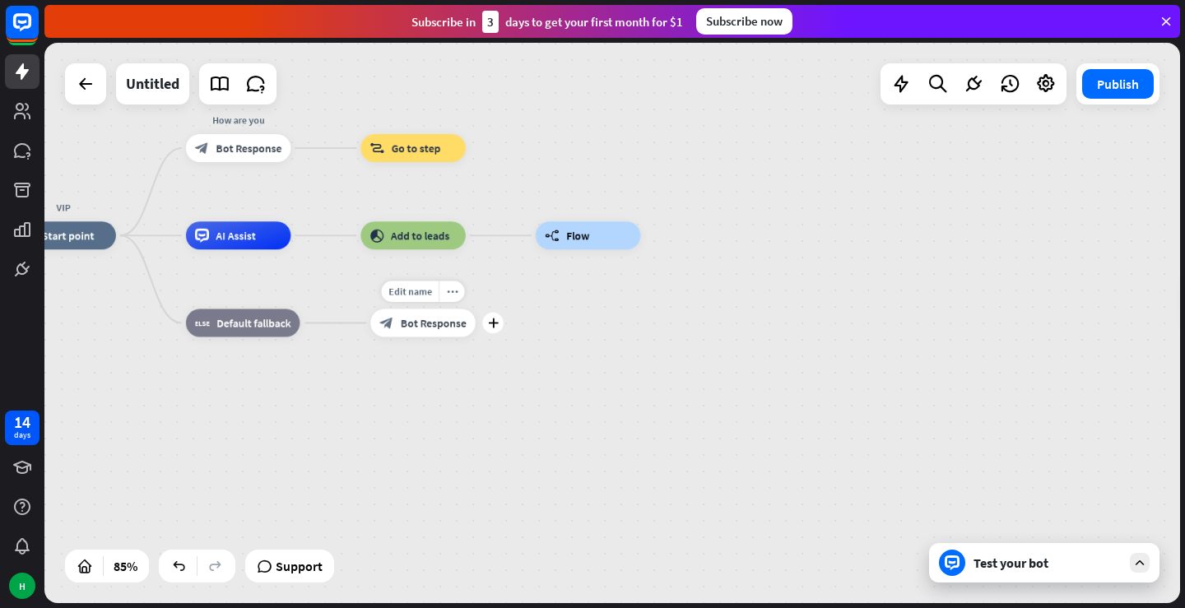
click at [458, 319] on span "Bot Response" at bounding box center [434, 323] width 66 height 14
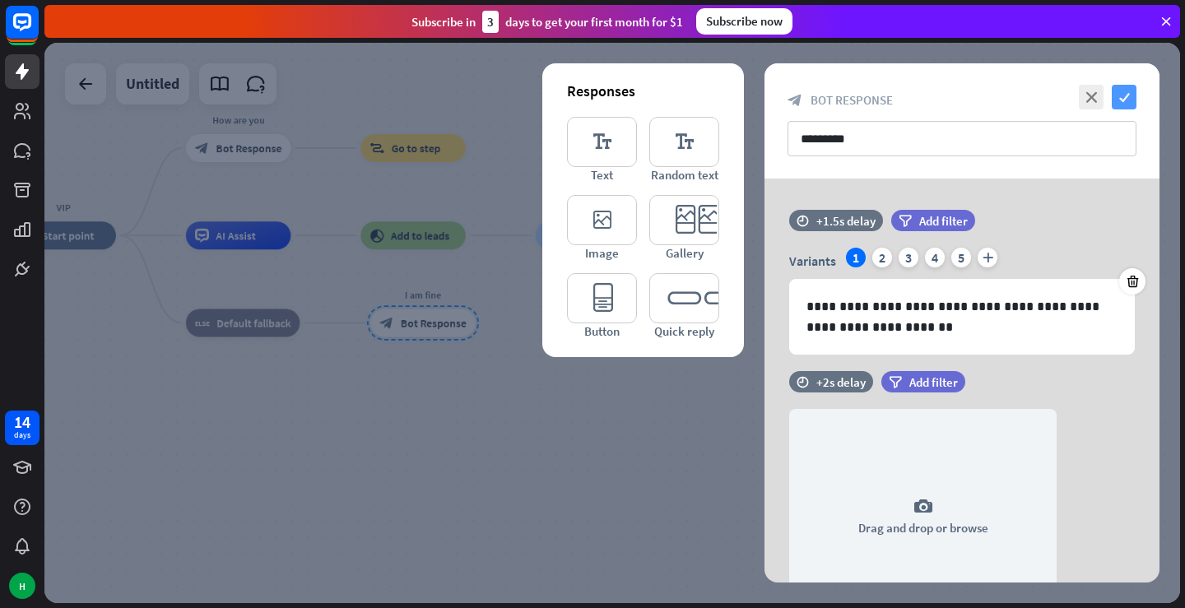
click at [1127, 99] on icon "check" at bounding box center [1124, 97] width 25 height 25
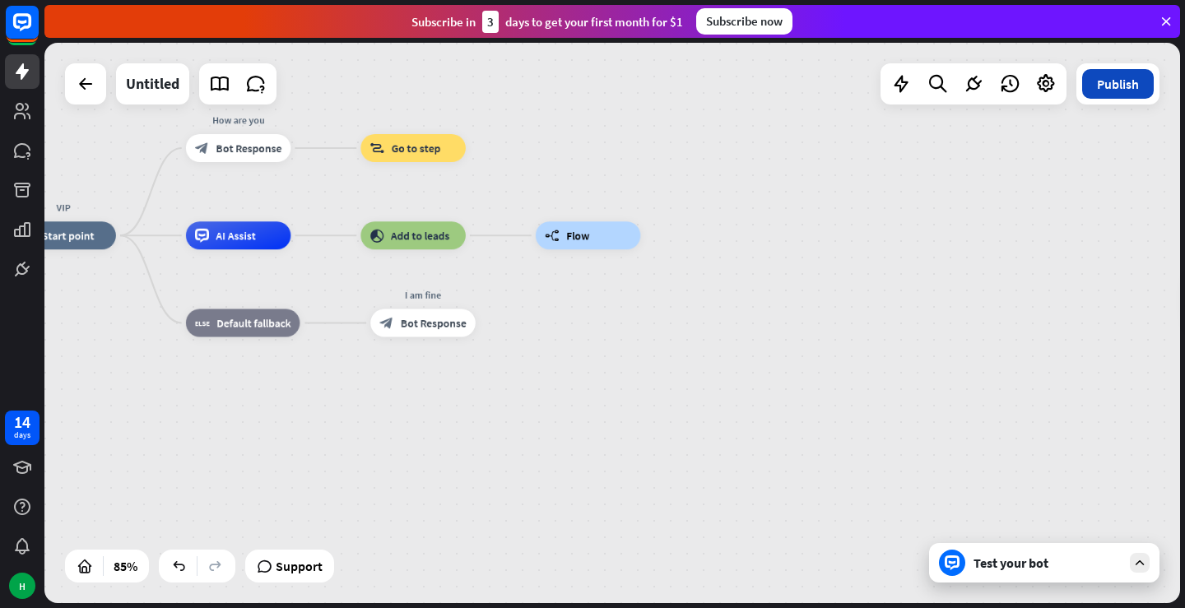
click at [1128, 75] on button "Publish" at bounding box center [1118, 84] width 72 height 30
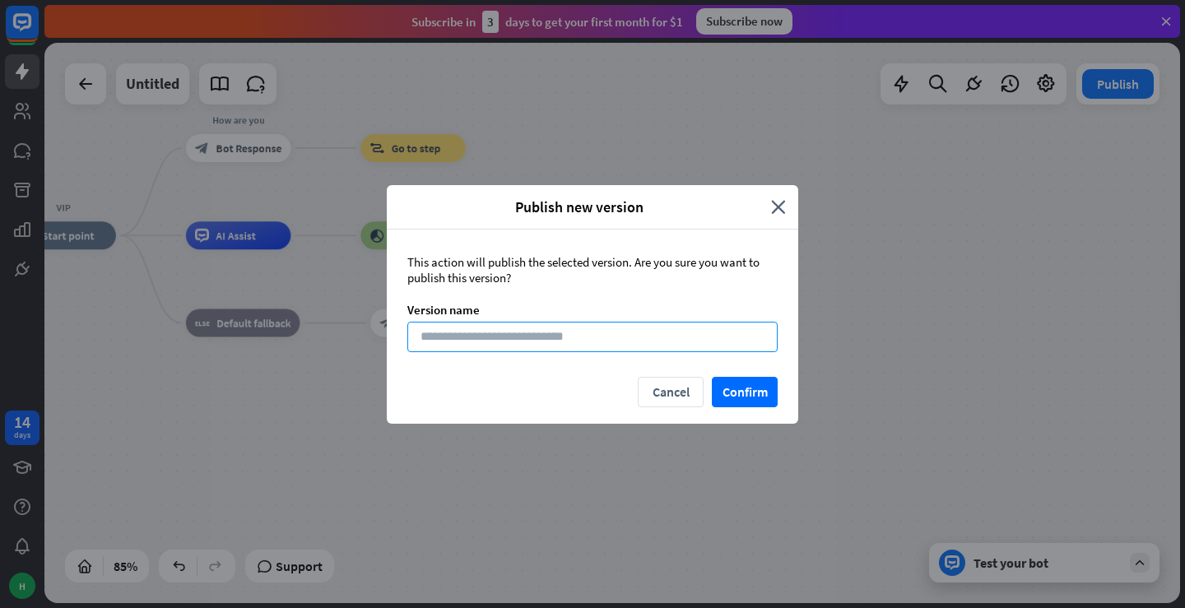
click at [593, 339] on input at bounding box center [592, 337] width 370 height 30
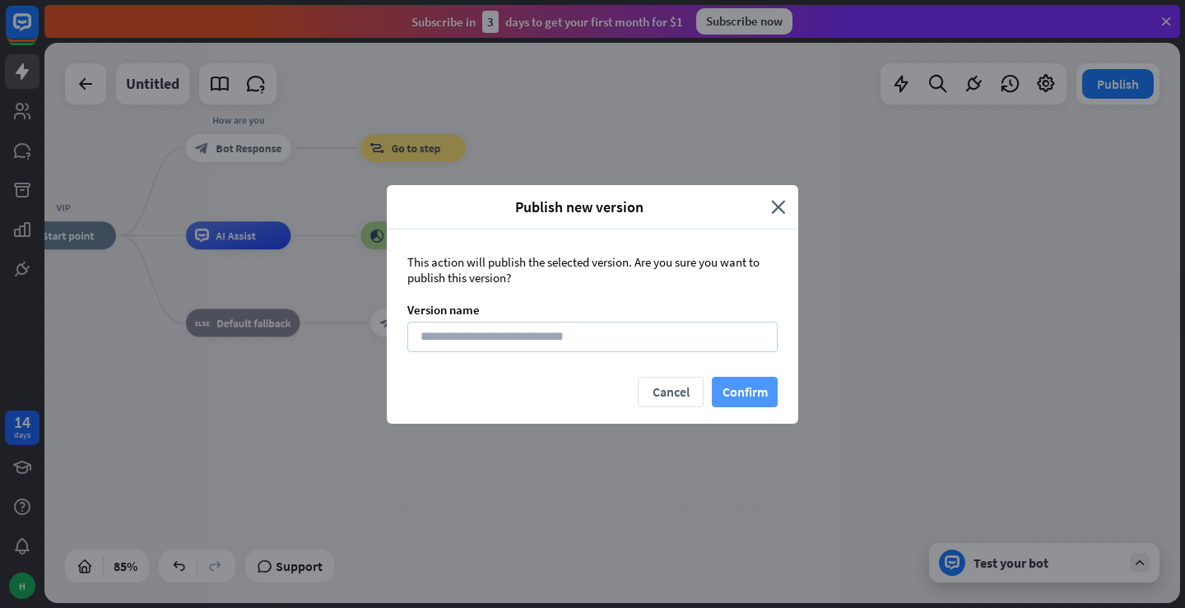
click at [735, 395] on button "Confirm" at bounding box center [745, 392] width 66 height 30
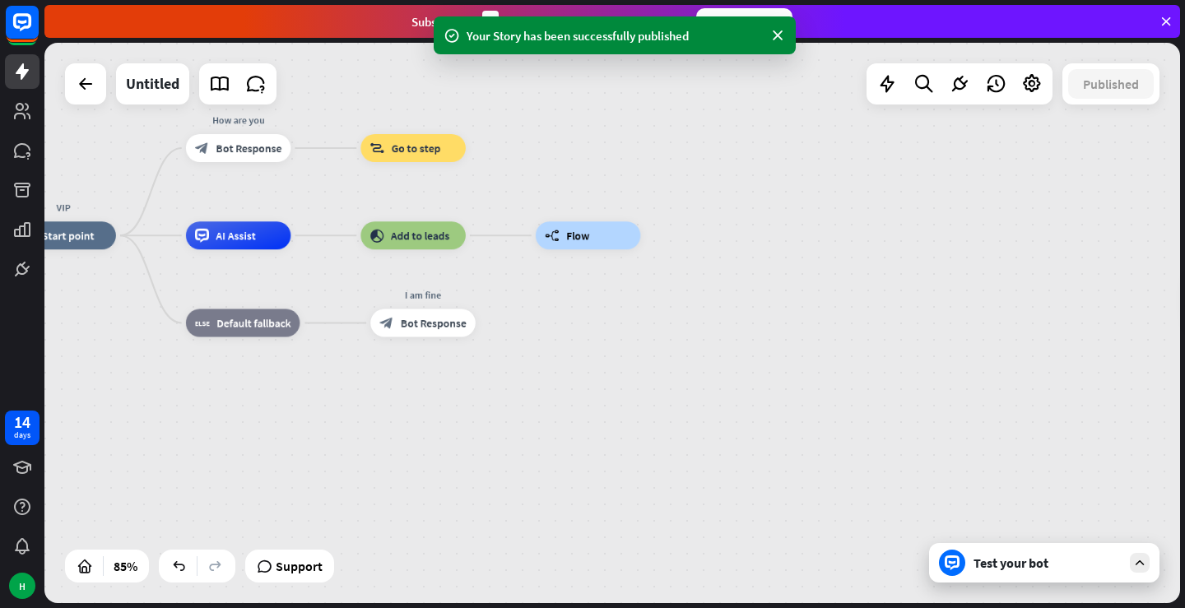
click at [626, 43] on div "Your Story has been successfully published" at bounding box center [615, 35] width 296 height 17
click at [779, 35] on icon at bounding box center [778, 35] width 16 height 17
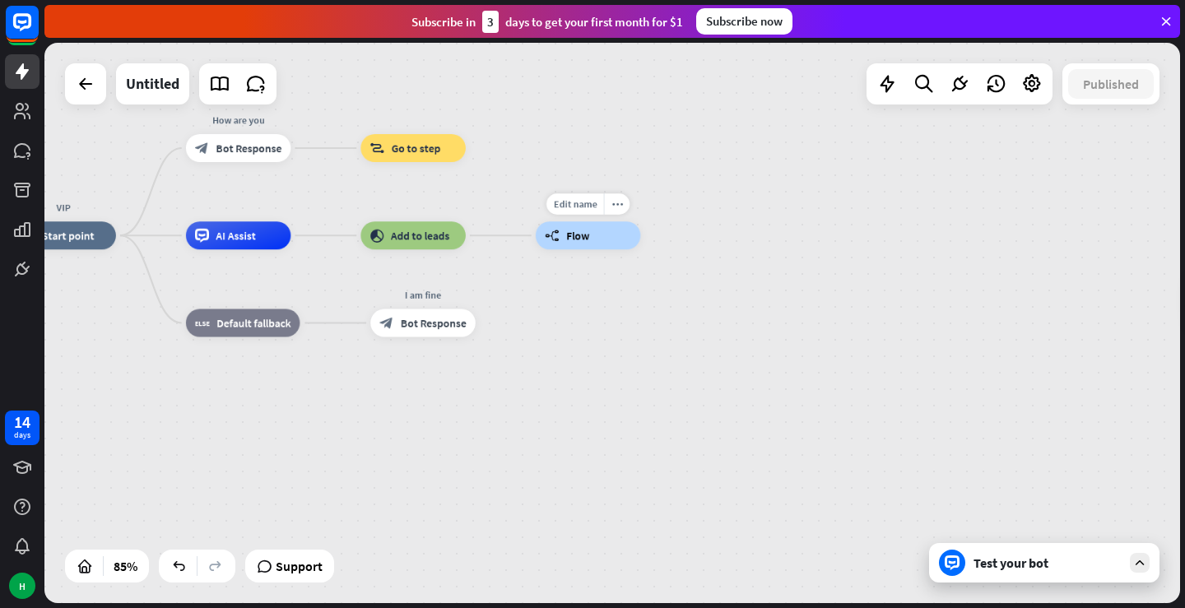
click at [594, 240] on div "builder_tree Flow" at bounding box center [588, 235] width 105 height 28
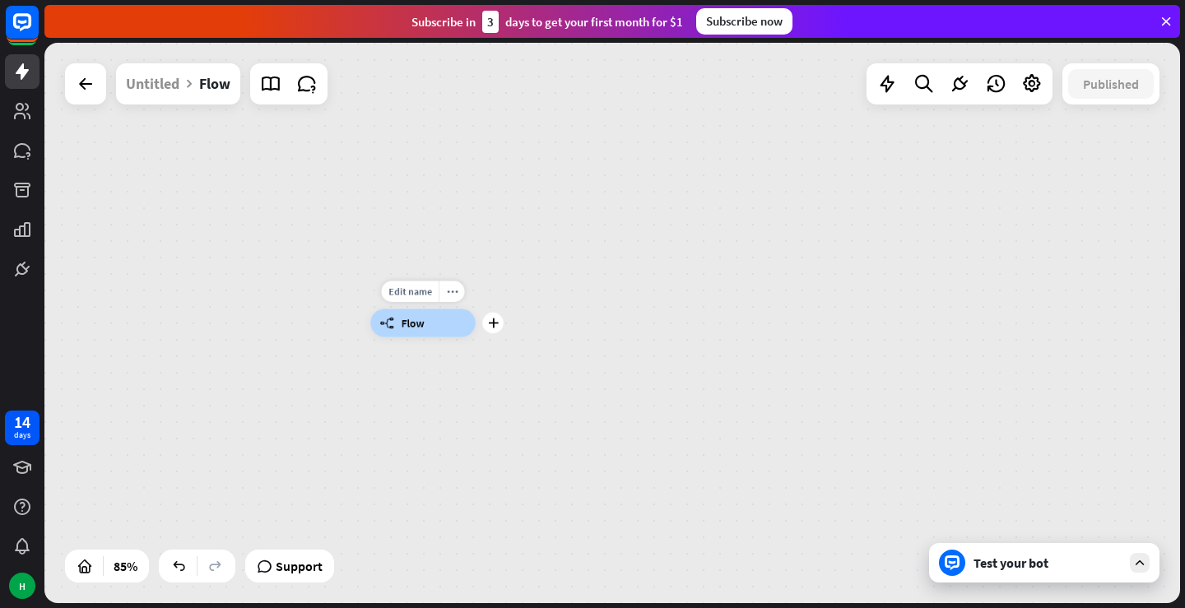
click at [435, 337] on div "builder_tree Flow" at bounding box center [422, 323] width 105 height 28
click at [495, 325] on icon "plus" at bounding box center [493, 324] width 11 height 10
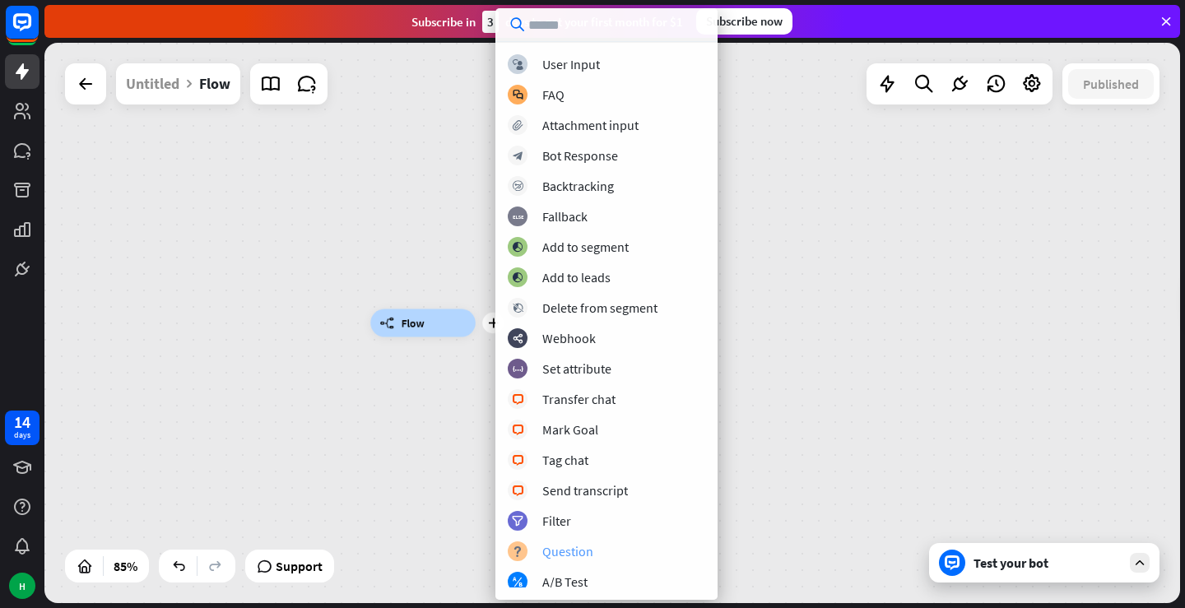
click at [589, 550] on div "Question" at bounding box center [567, 551] width 51 height 16
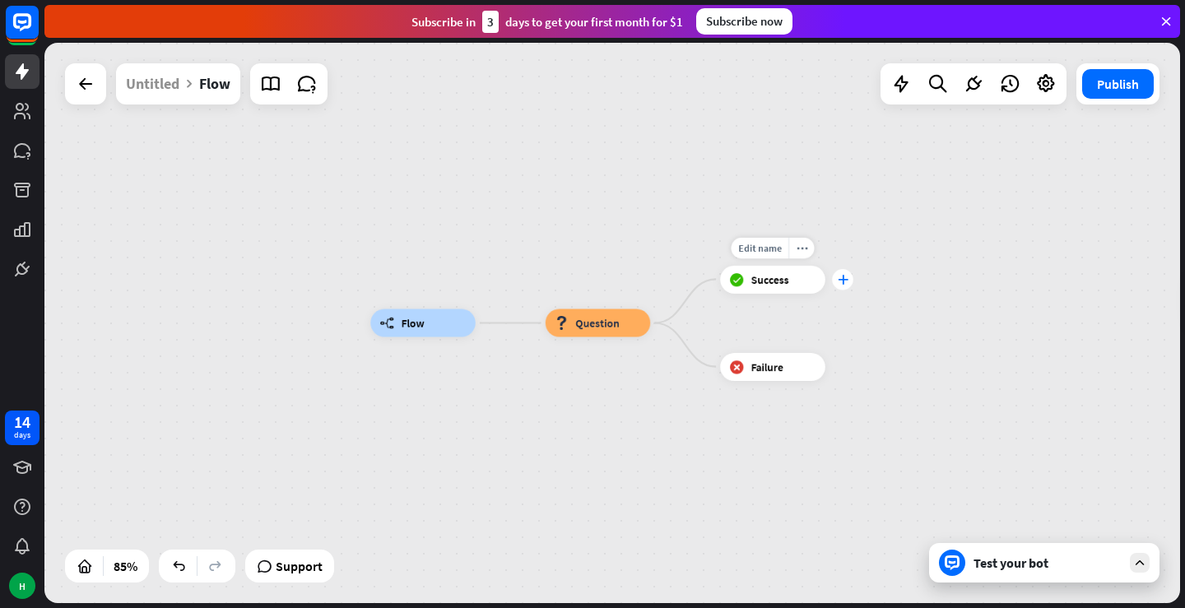
click at [848, 282] on div "plus" at bounding box center [842, 279] width 21 height 21
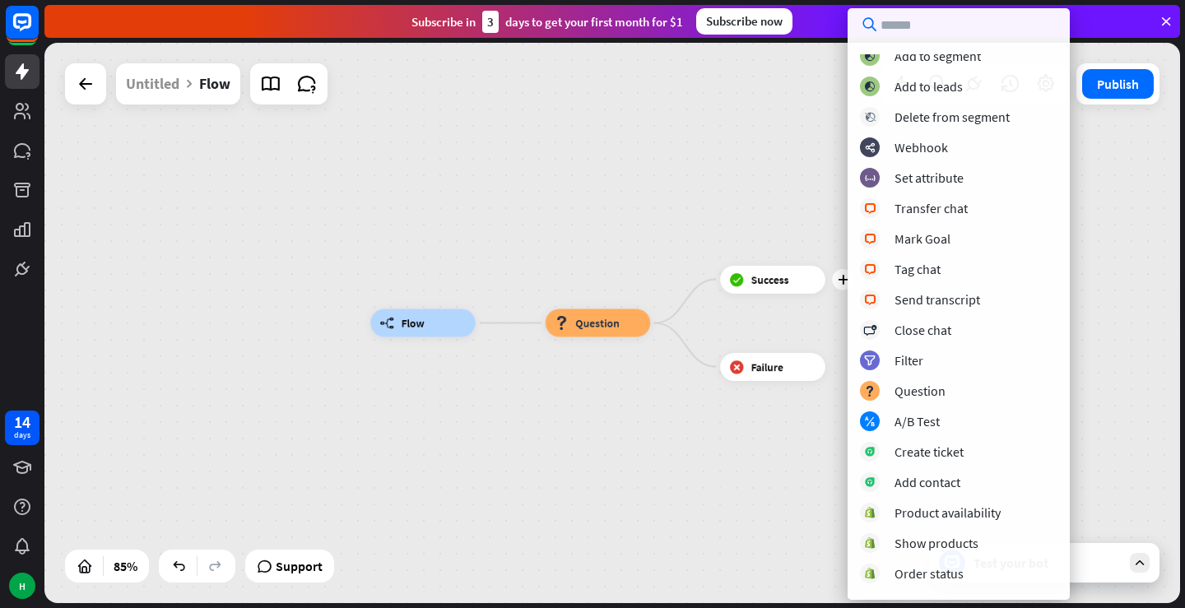
scroll to position [278, 0]
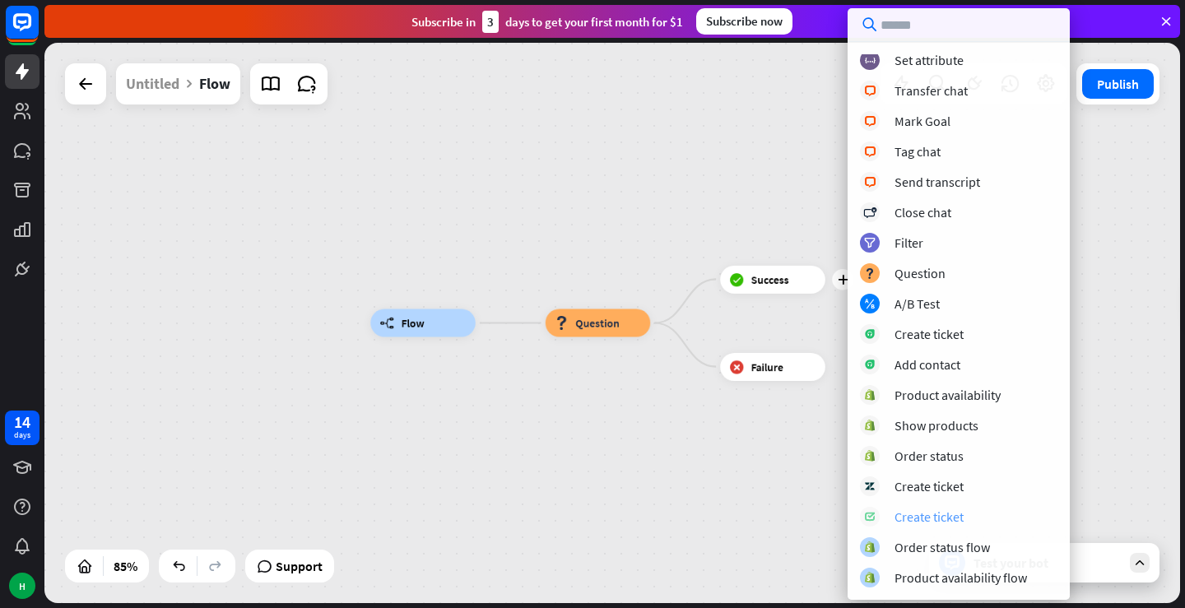
click at [964, 514] on div "Create ticket" at bounding box center [959, 517] width 198 height 20
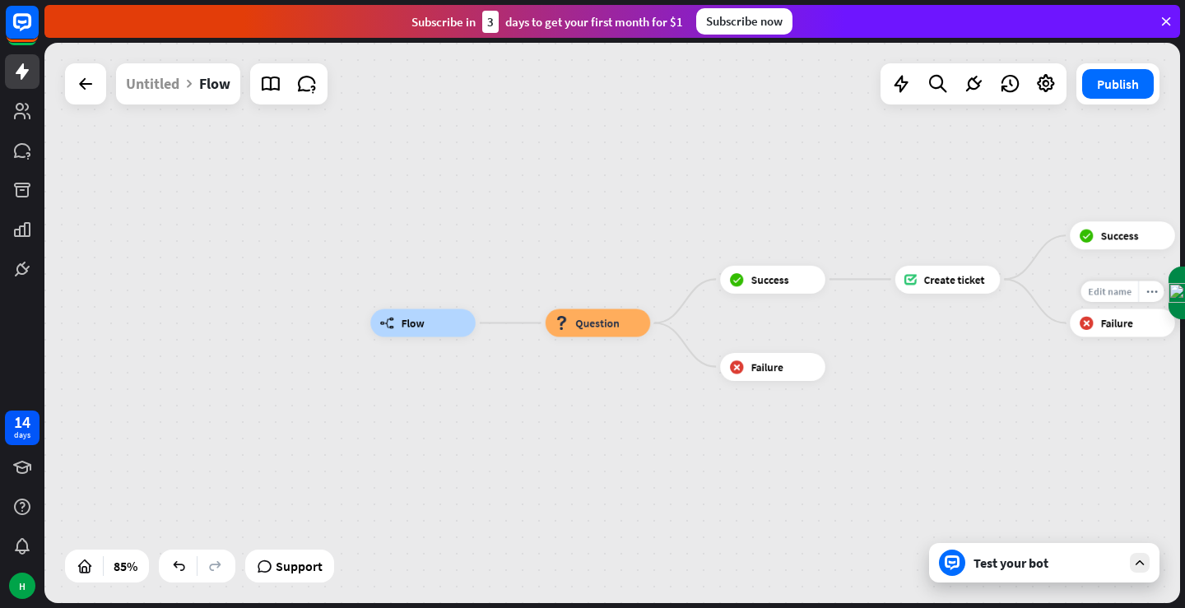
click at [1107, 286] on div "Edit name" at bounding box center [1110, 291] width 58 height 21
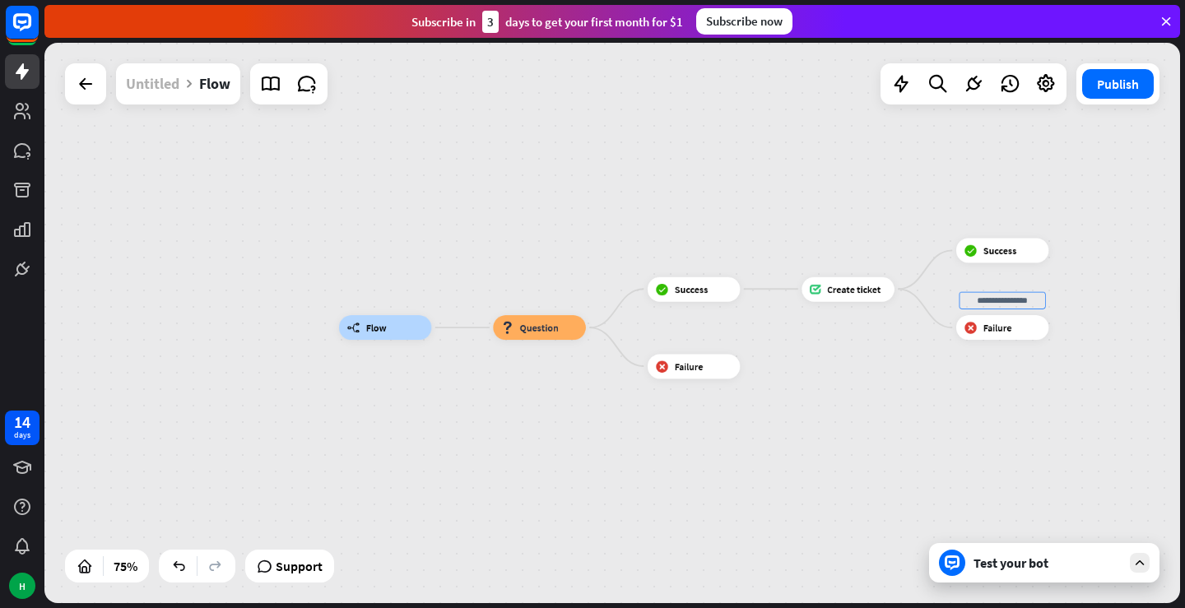
click at [170, 86] on div "Untitled" at bounding box center [152, 83] width 53 height 41
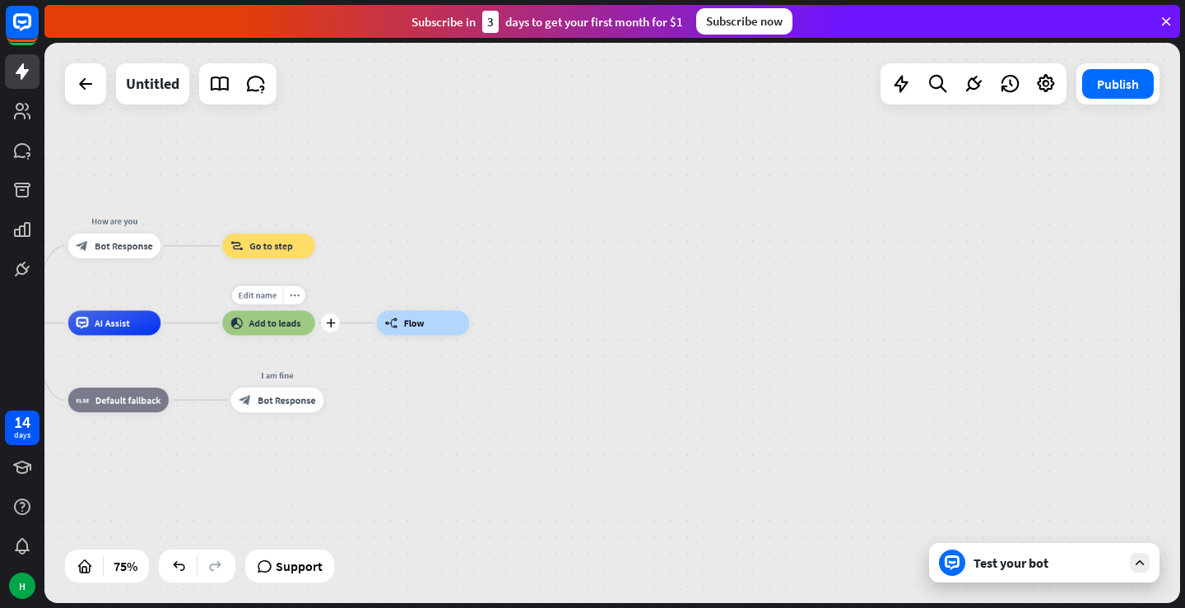
click at [293, 328] on span "Add to leads" at bounding box center [275, 323] width 52 height 12
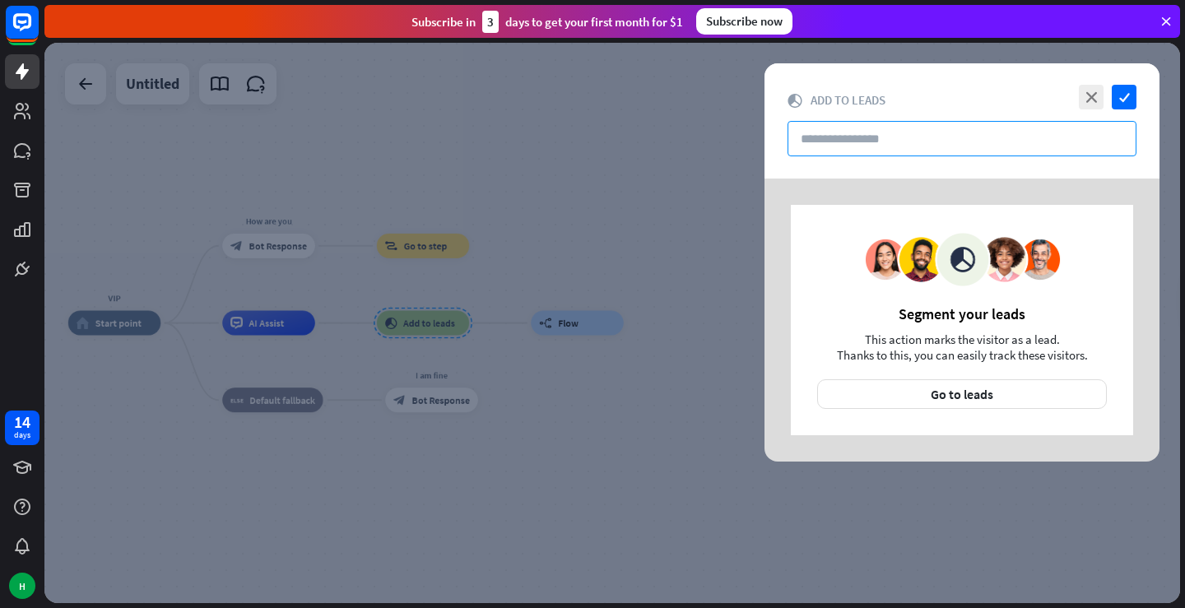
click at [914, 137] on input "text" at bounding box center [962, 138] width 349 height 35
click at [574, 279] on div at bounding box center [612, 323] width 1136 height 560
